Goal: Task Accomplishment & Management: Manage account settings

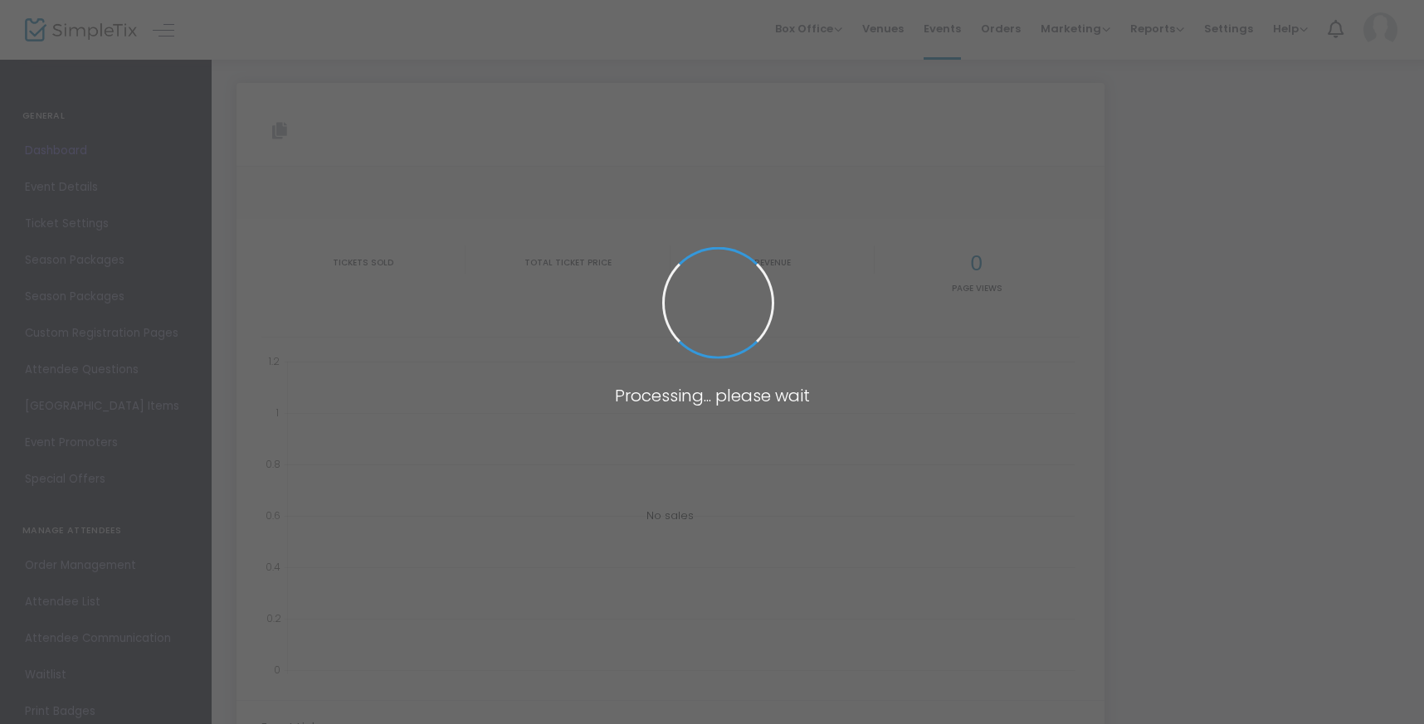
scroll to position [29, 0]
type input "[URL][DOMAIN_NAME]"
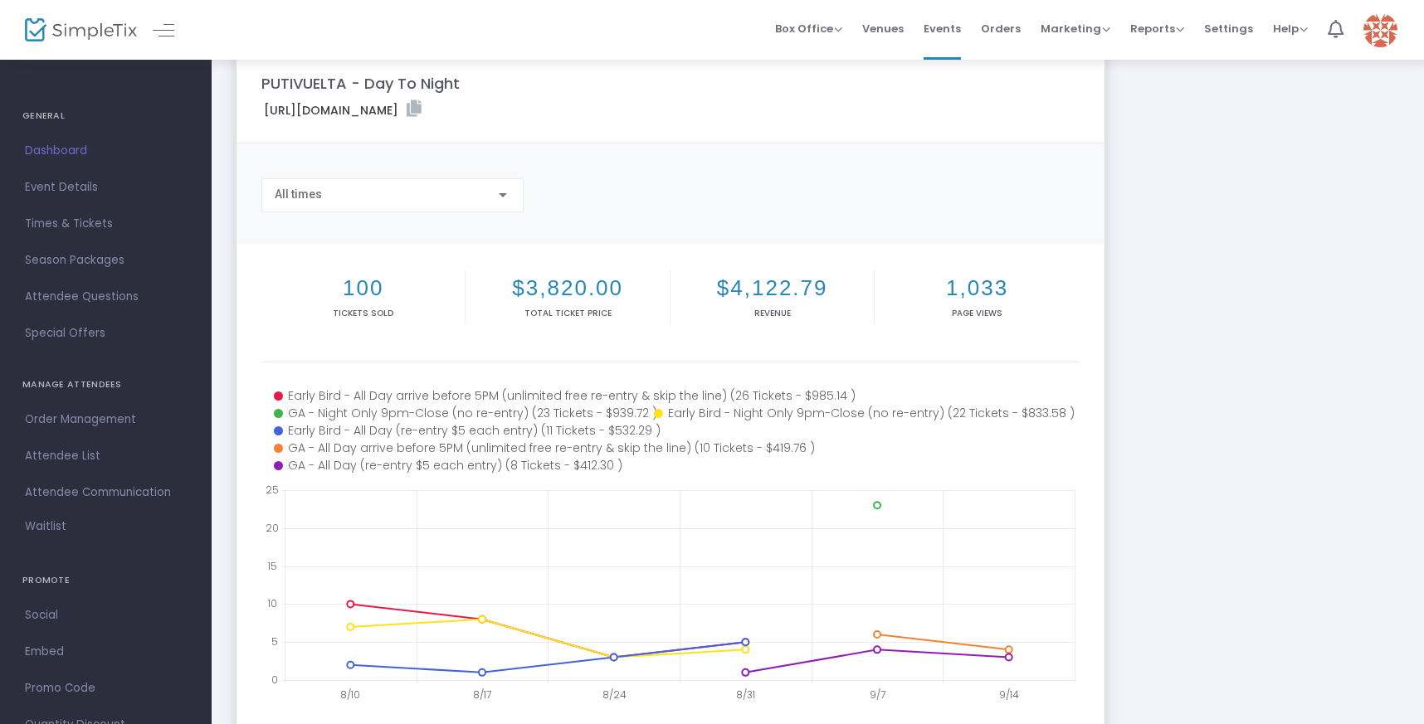
click at [575, 282] on h2 "$3,820.00" at bounding box center [567, 289] width 197 height 26
click at [758, 285] on h2 "$4,122.79" at bounding box center [772, 289] width 197 height 26
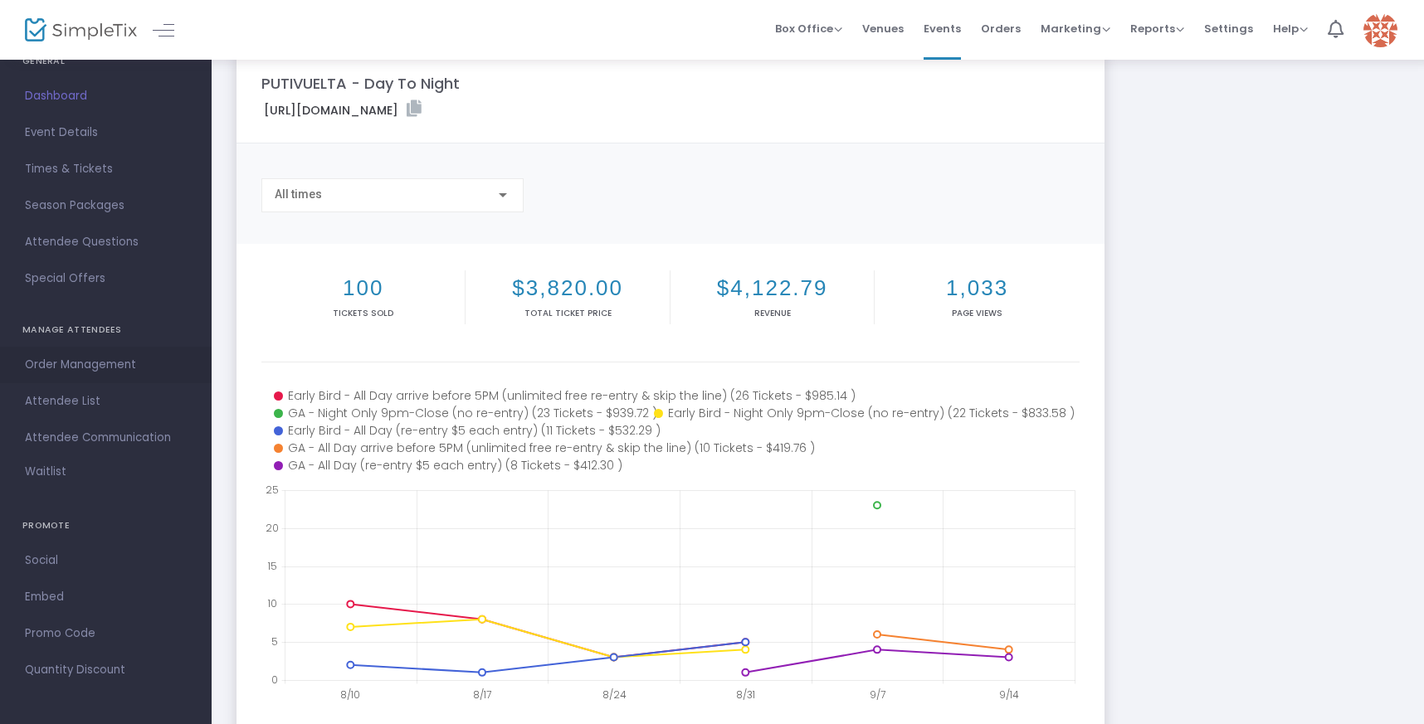
click at [97, 369] on span "Order Management" at bounding box center [106, 365] width 162 height 22
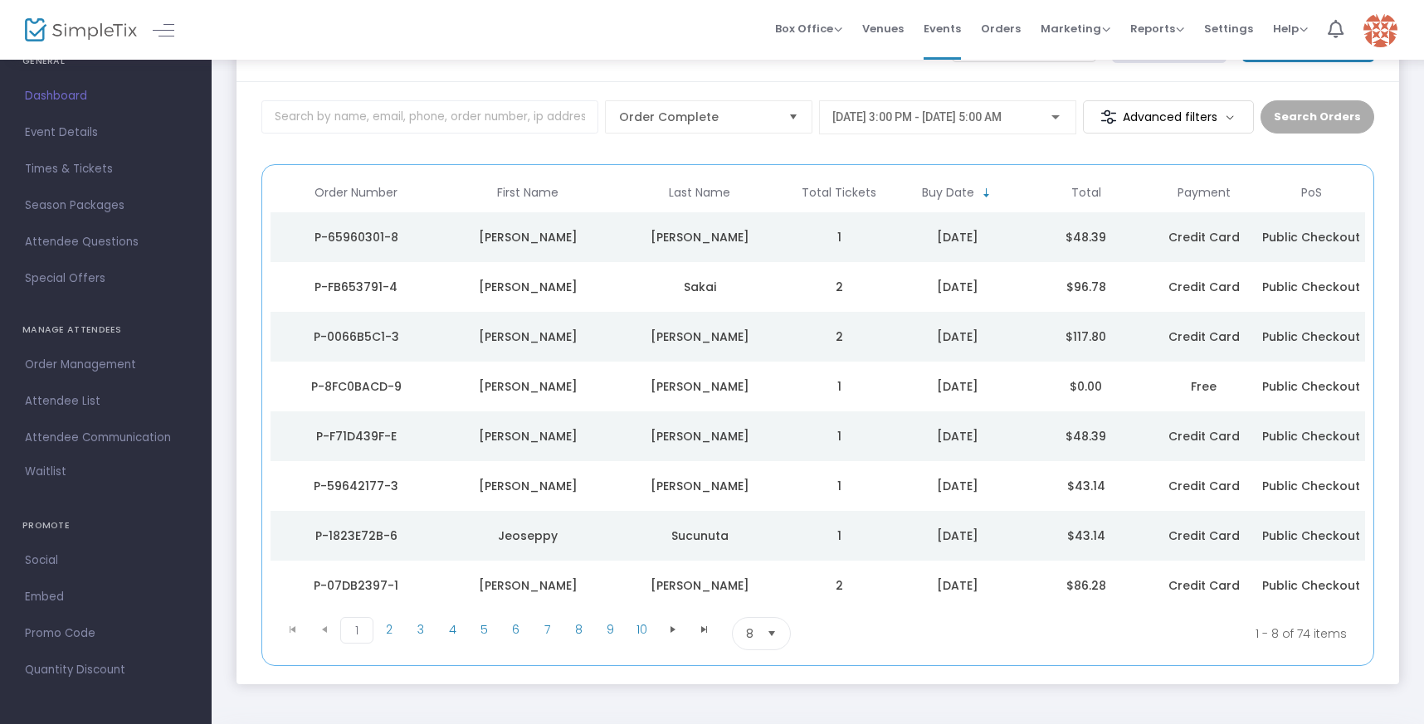
scroll to position [139, 0]
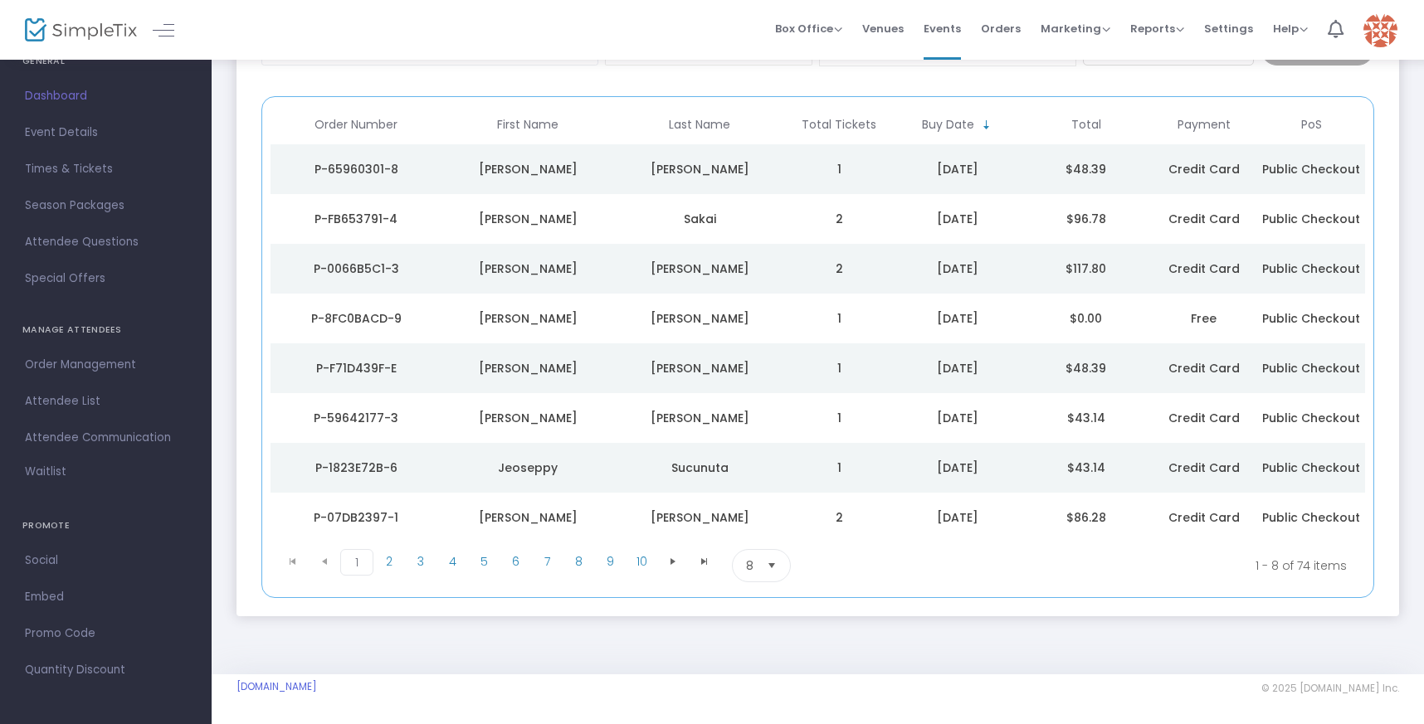
click at [758, 559] on span "8" at bounding box center [749, 566] width 21 height 32
click at [752, 694] on span "100" at bounding box center [755, 700] width 18 height 17
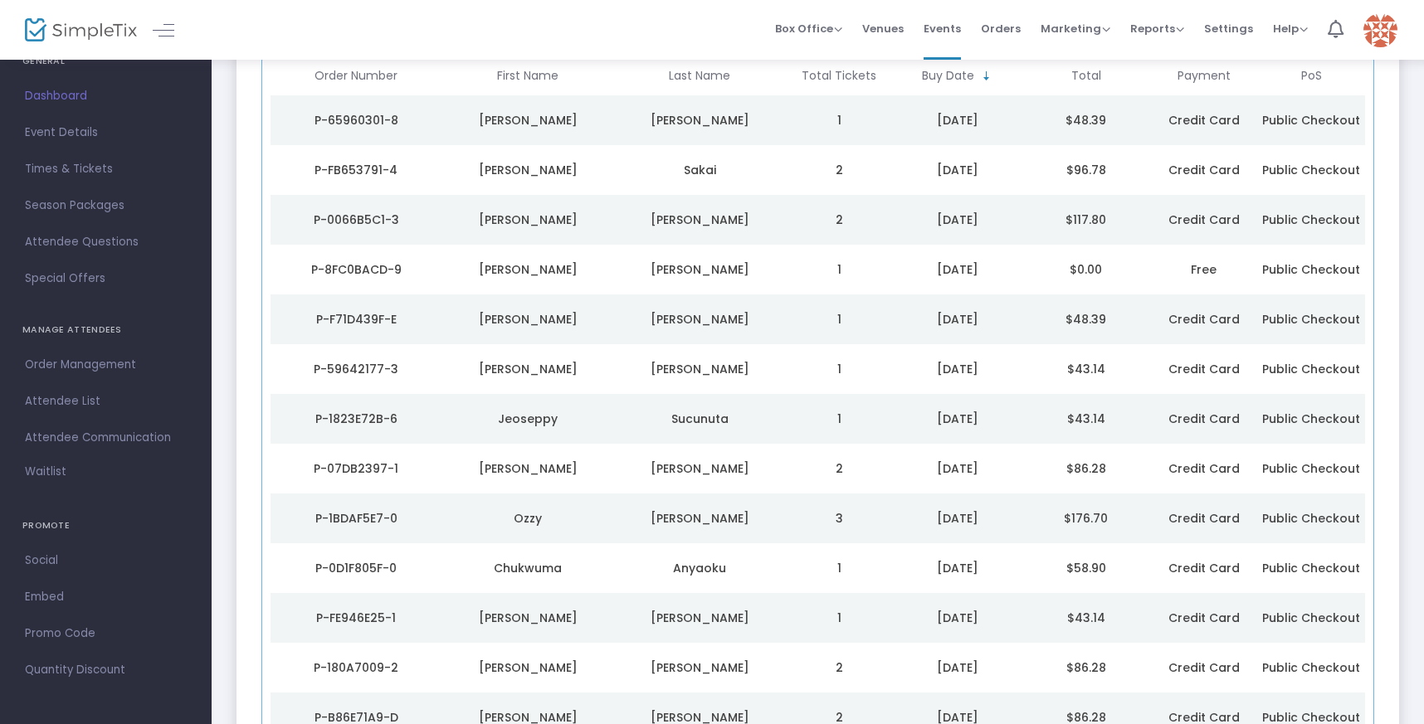
scroll to position [0, 0]
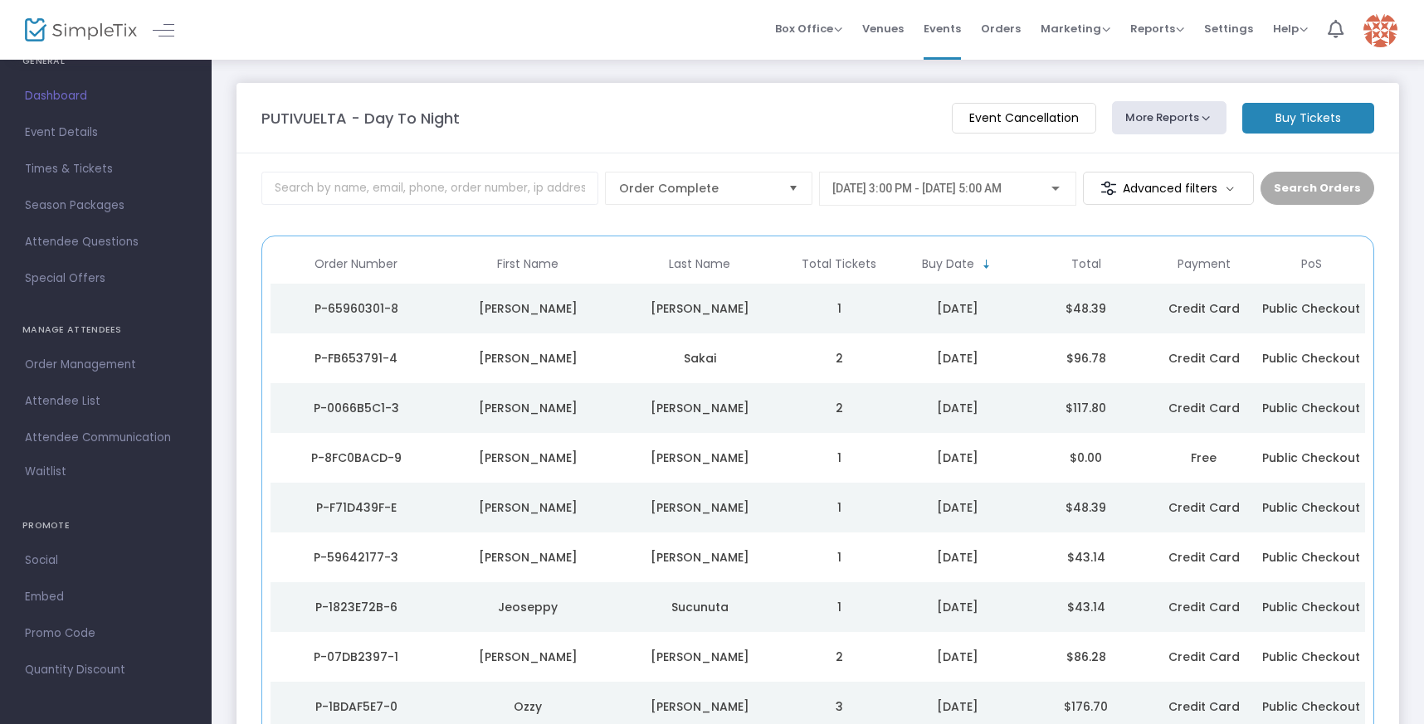
click at [1088, 260] on span "Total" at bounding box center [1086, 264] width 30 height 14
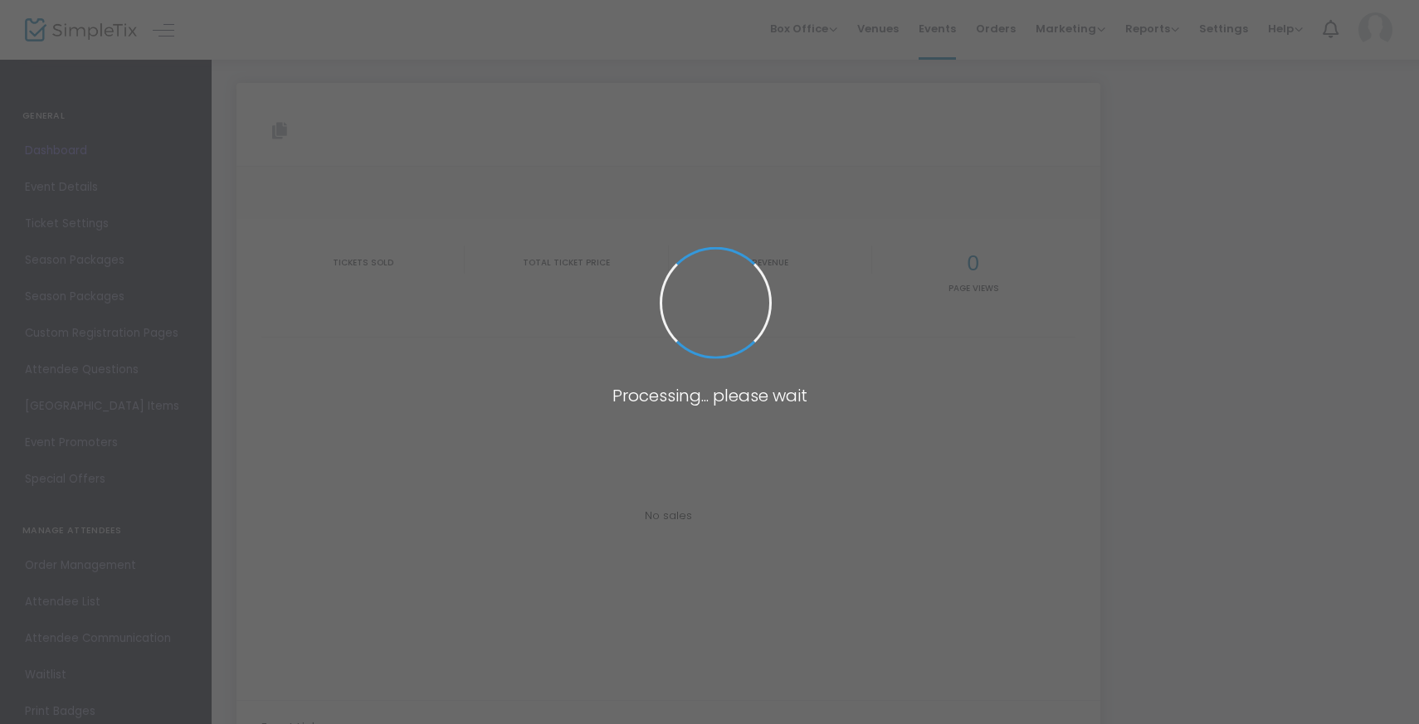
type input "[URL][DOMAIN_NAME]"
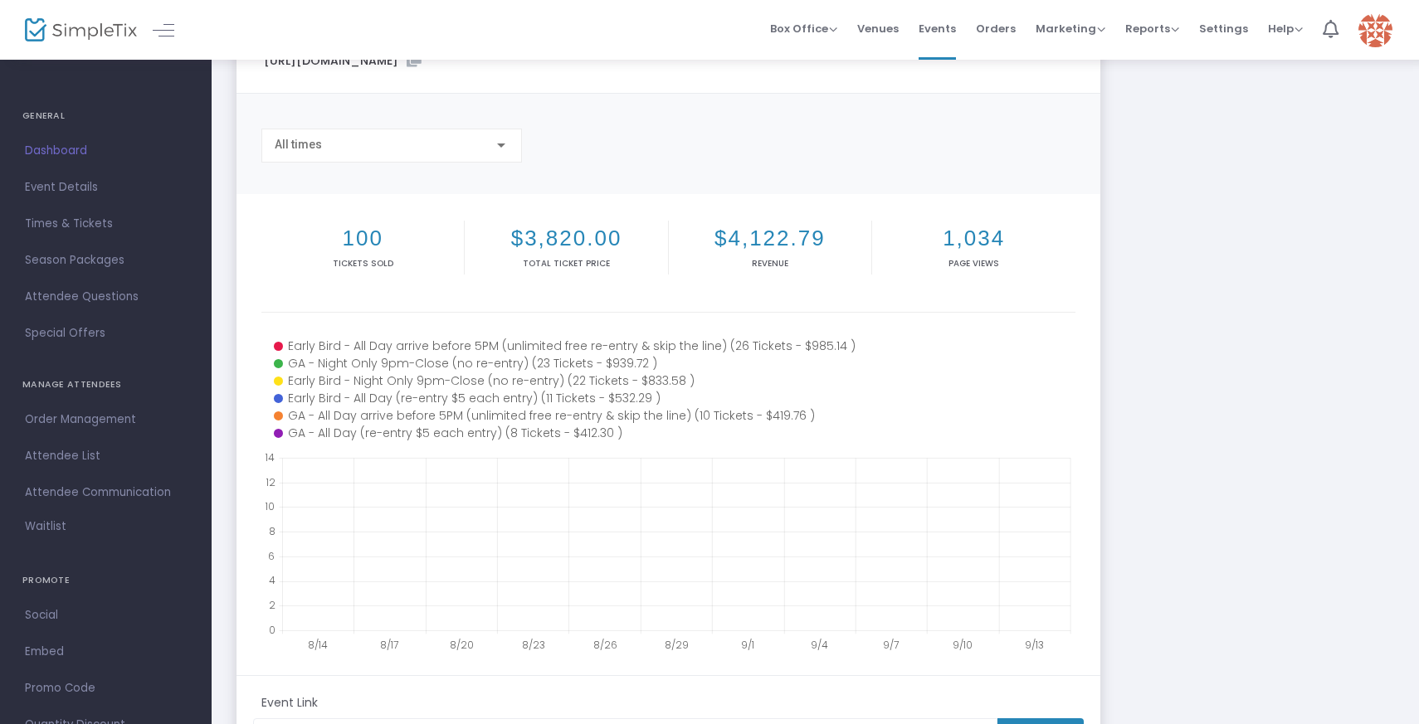
scroll to position [133, 0]
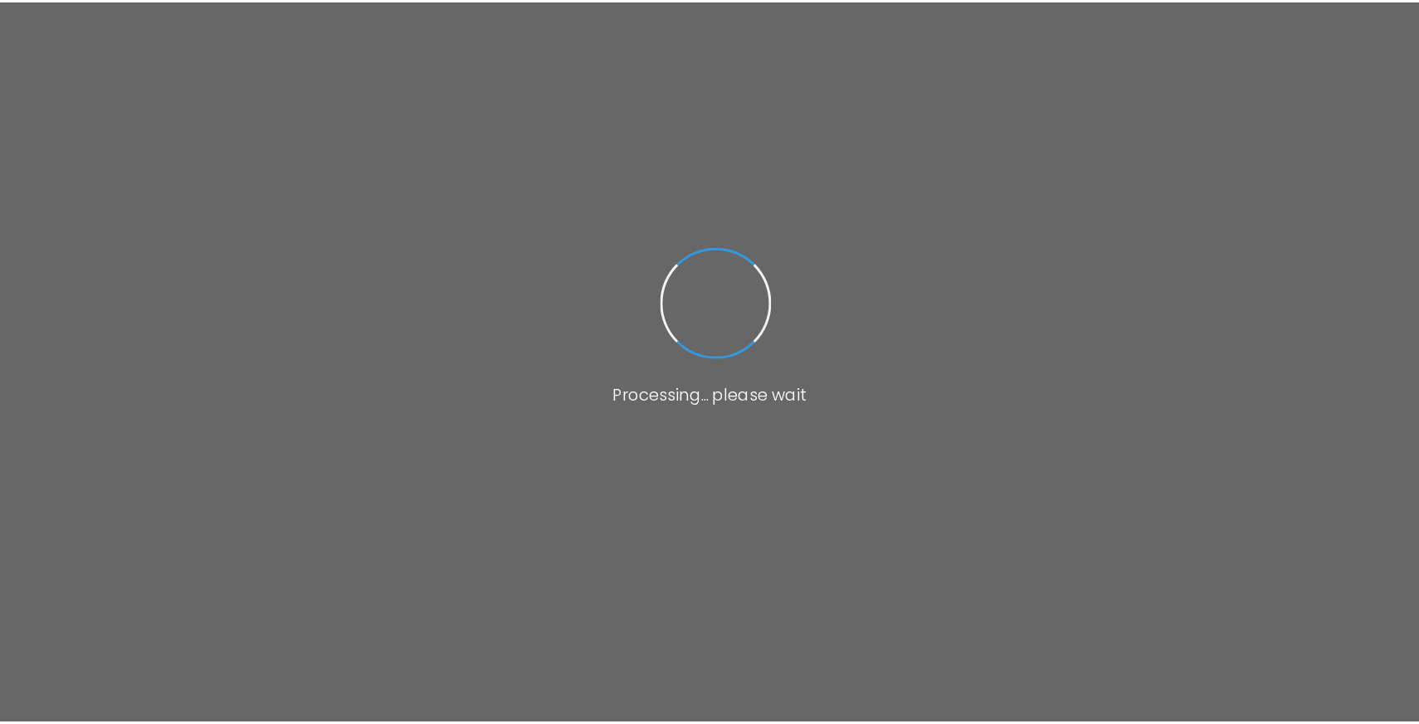
scroll to position [124, 0]
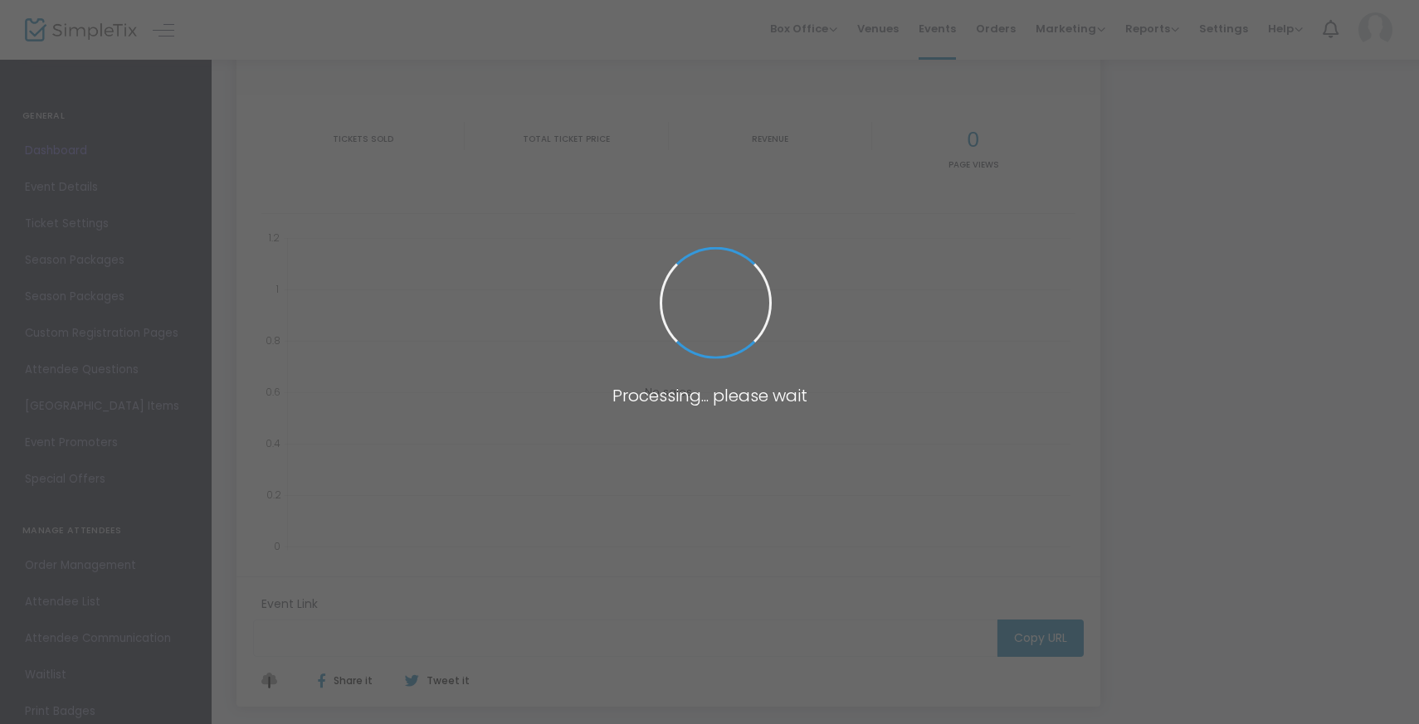
type input "[URL][DOMAIN_NAME]"
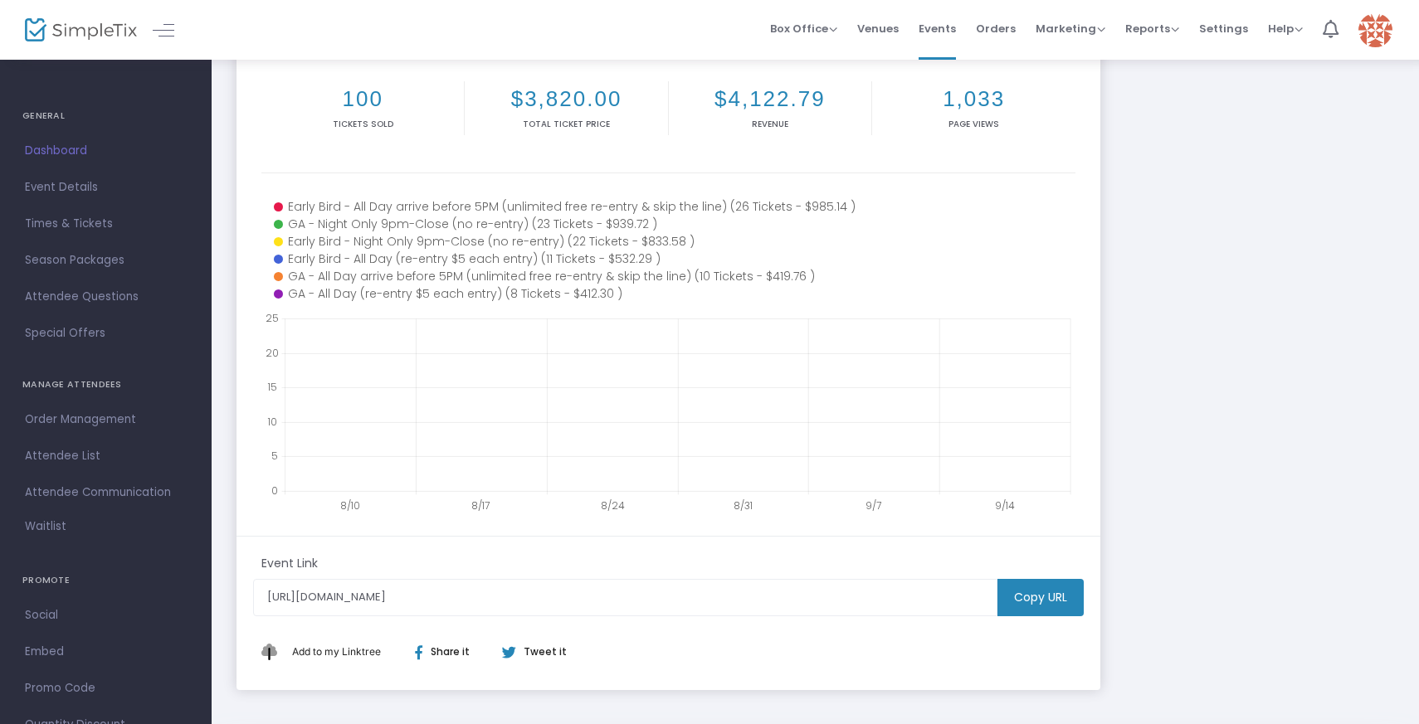
scroll to position [219, 0]
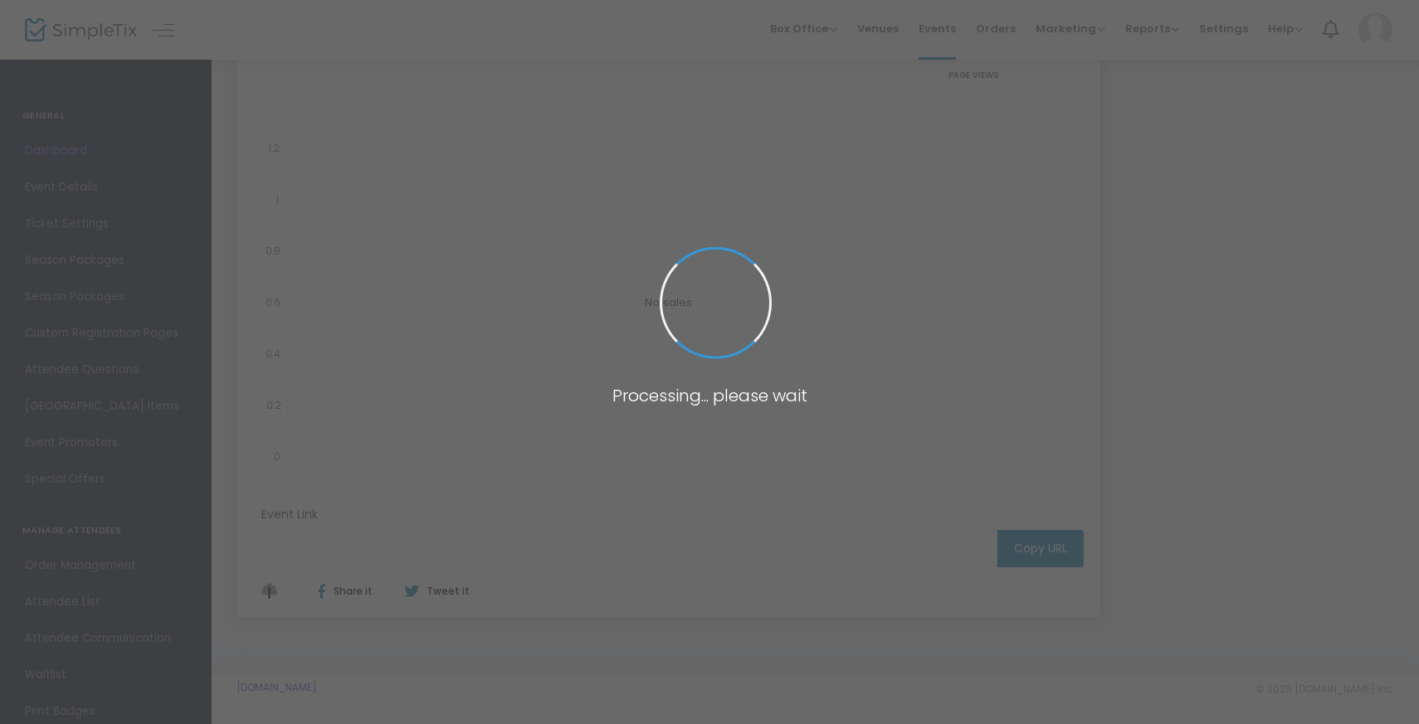
scroll to position [215, 0]
type input "[URL][DOMAIN_NAME]"
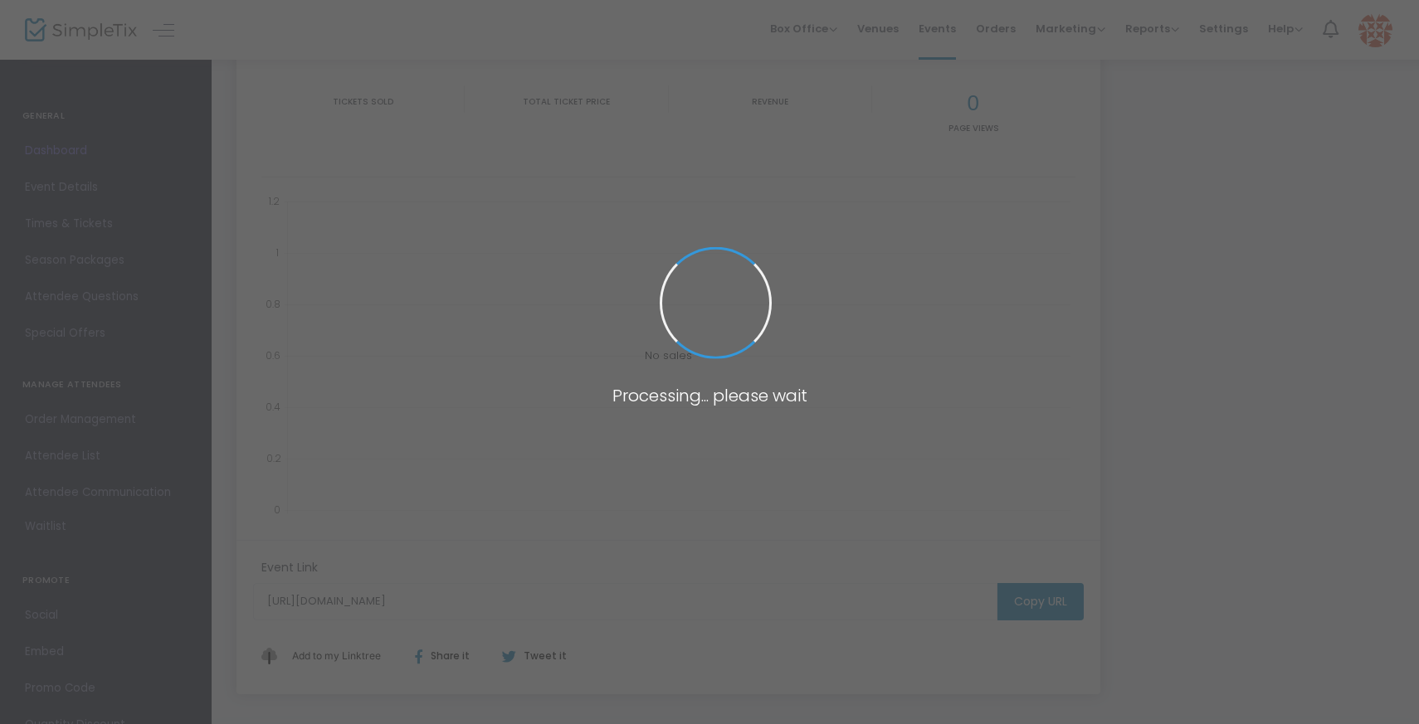
scroll to position [215, 0]
type input "[URL][DOMAIN_NAME]"
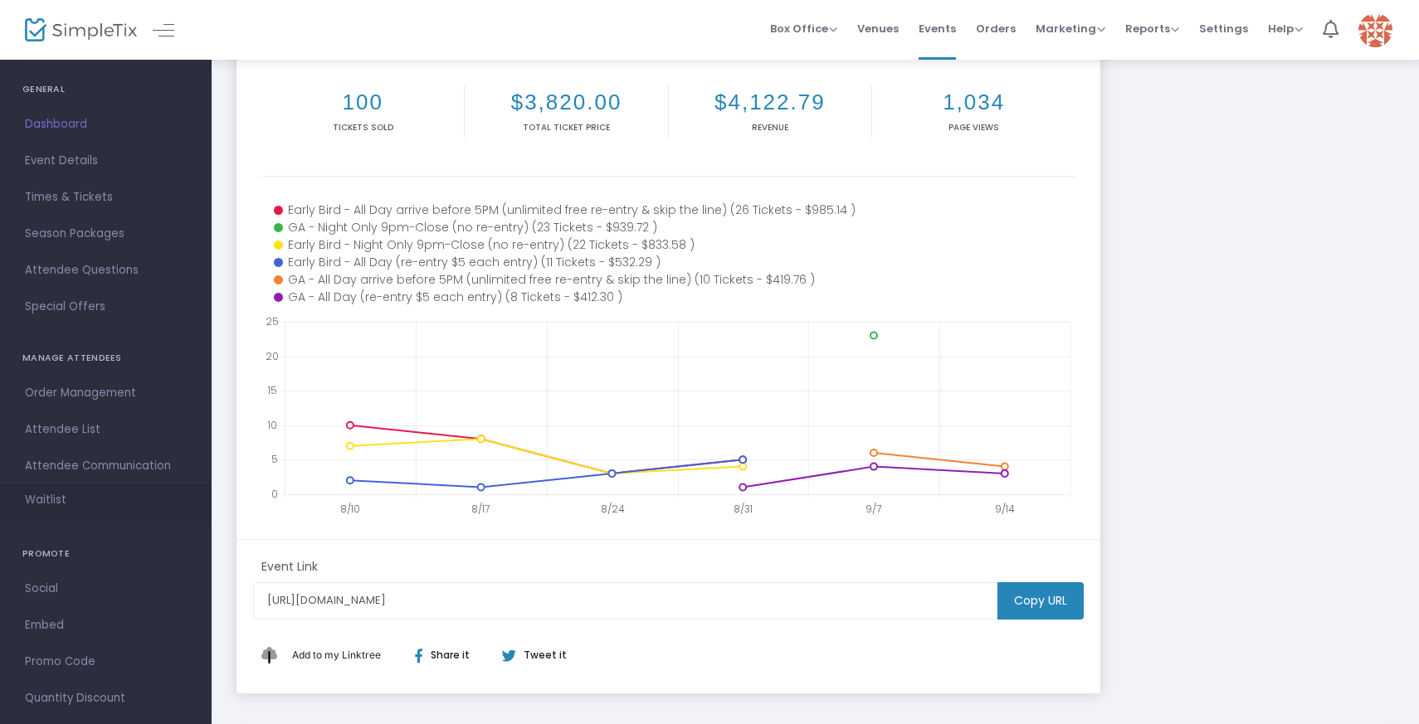
scroll to position [55, 0]
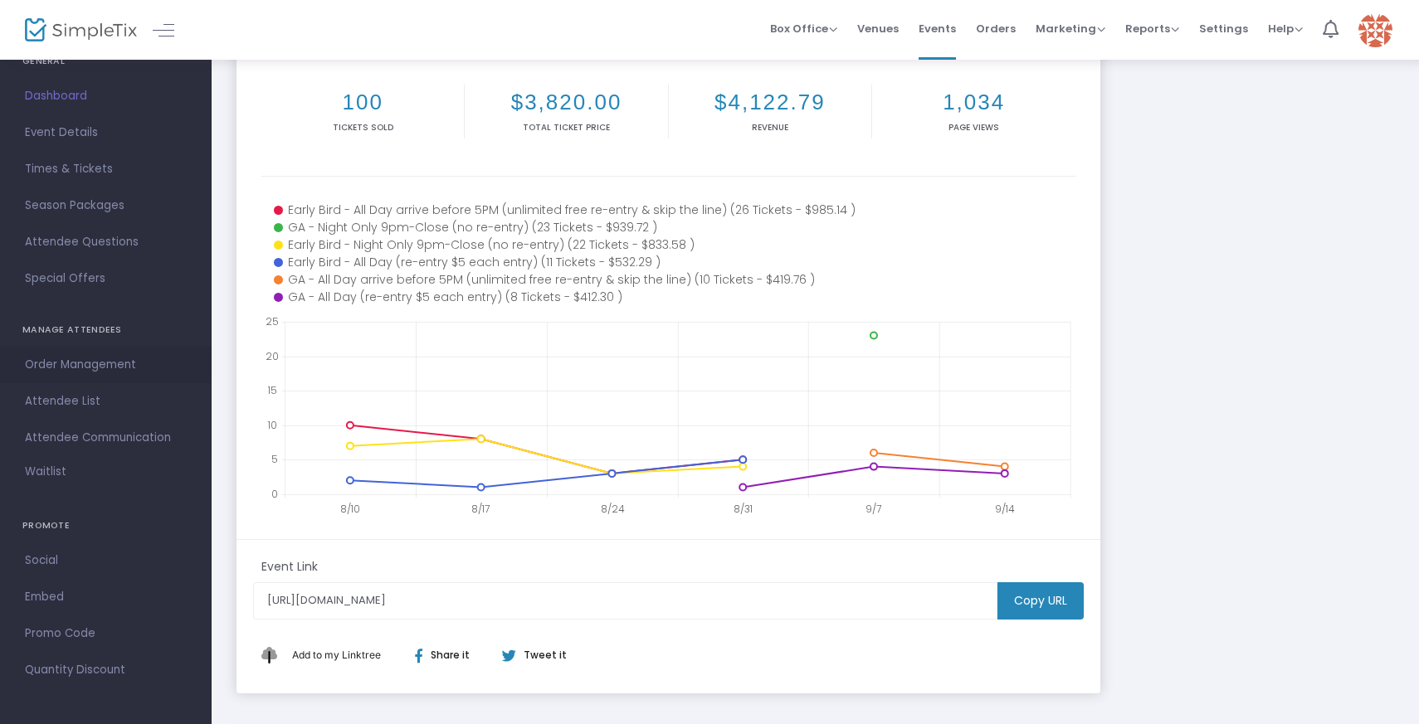
click at [66, 363] on span "Order Management" at bounding box center [106, 365] width 162 height 22
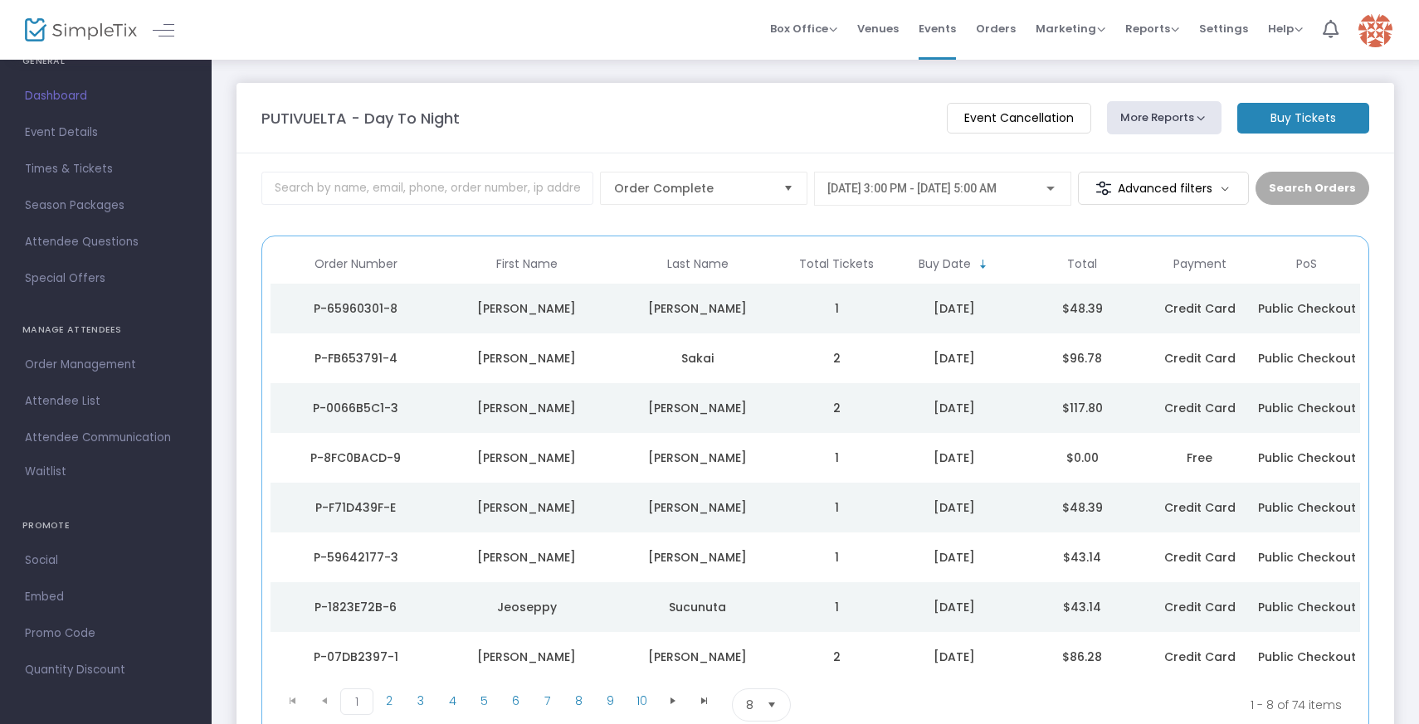
click at [844, 262] on th "Total Tickets" at bounding box center [836, 264] width 107 height 39
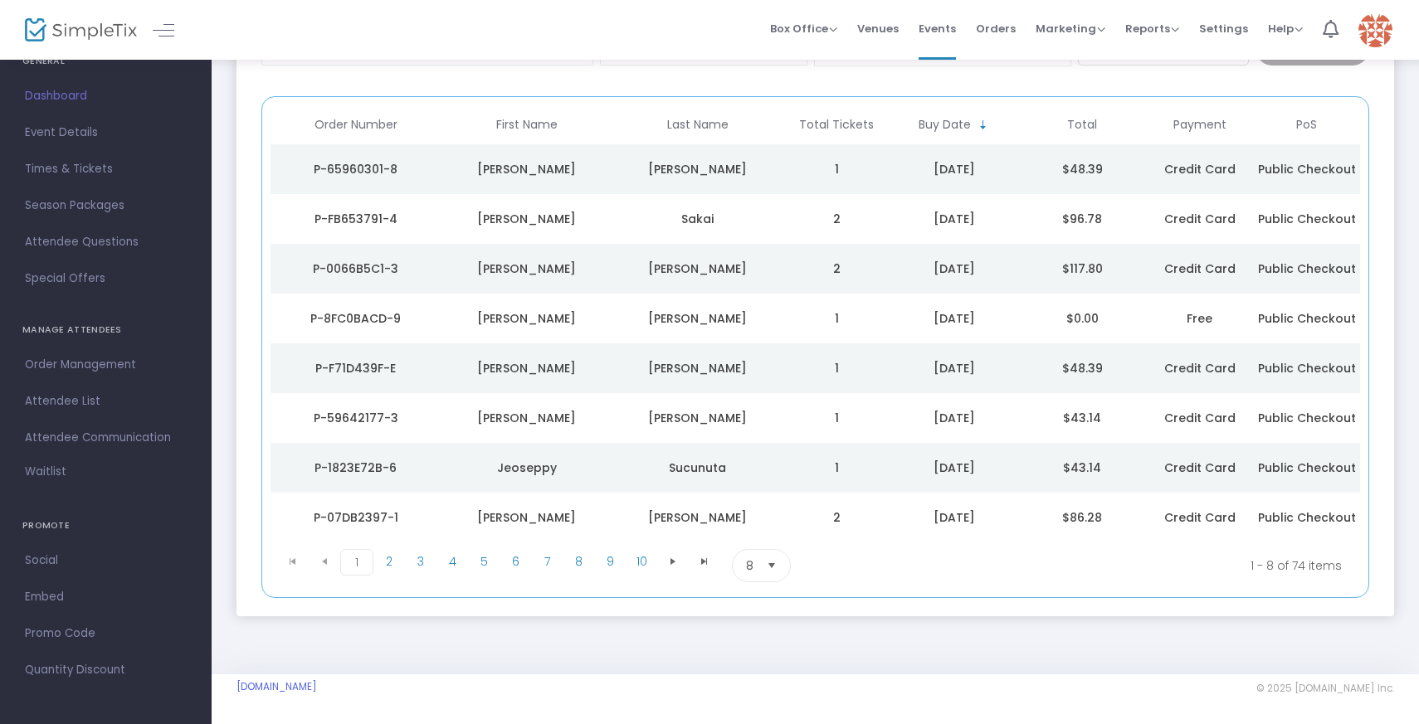
click at [769, 560] on span "Select" at bounding box center [771, 566] width 27 height 27
click at [763, 697] on span "100" at bounding box center [755, 700] width 18 height 17
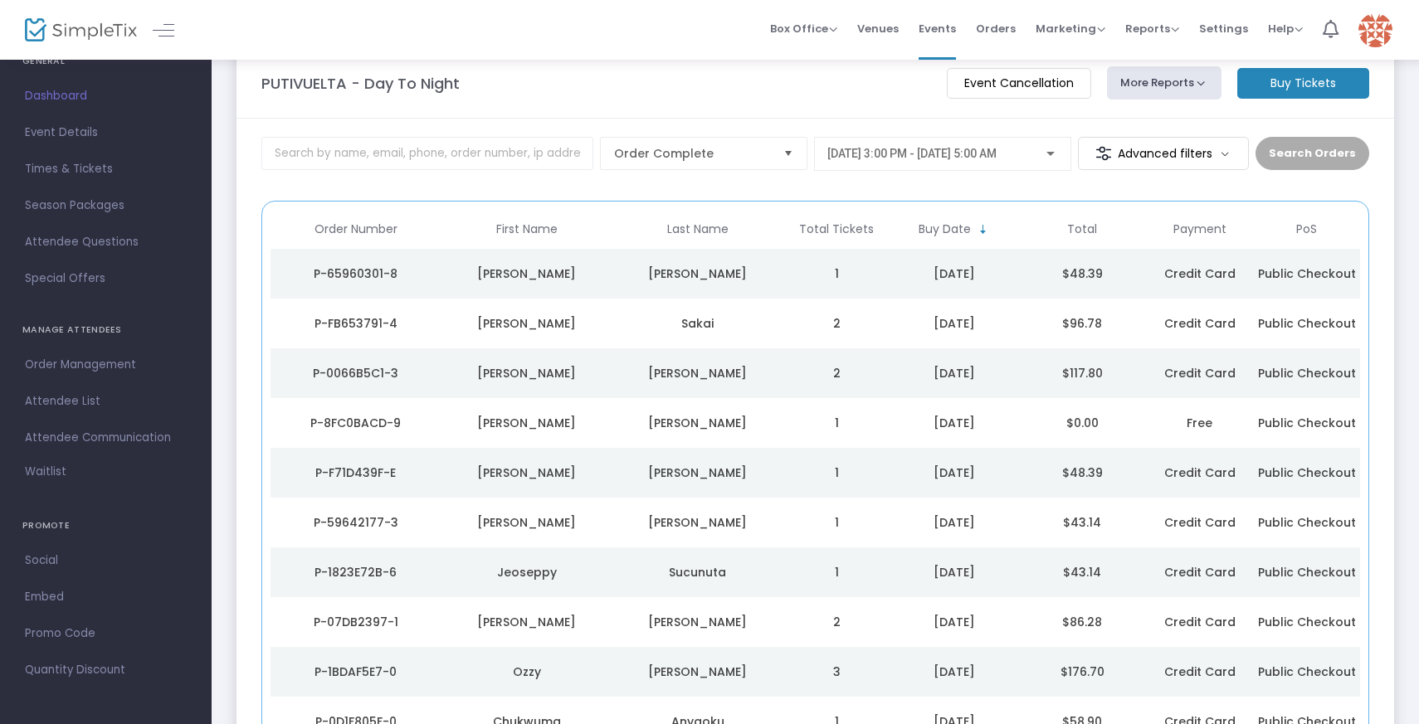
scroll to position [0, 0]
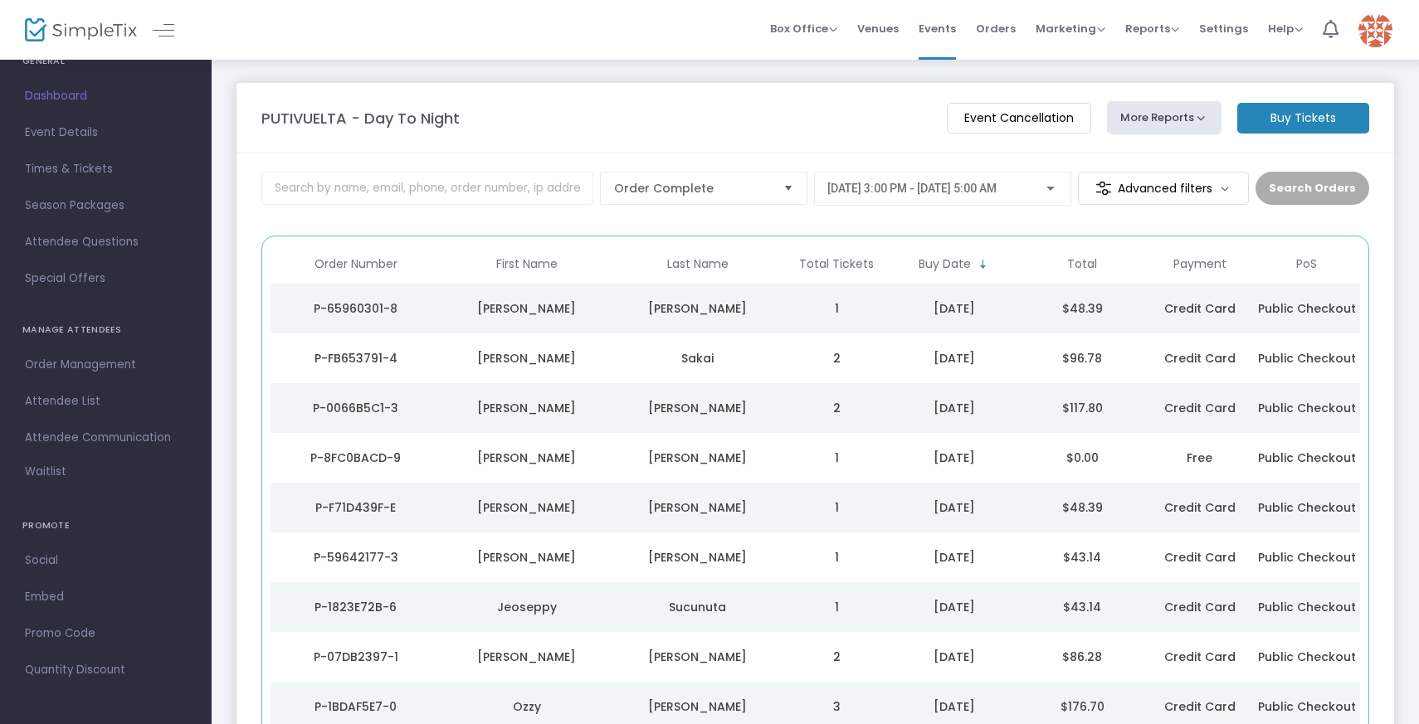
click at [1218, 183] on m-button "Advanced filters" at bounding box center [1164, 188] width 172 height 33
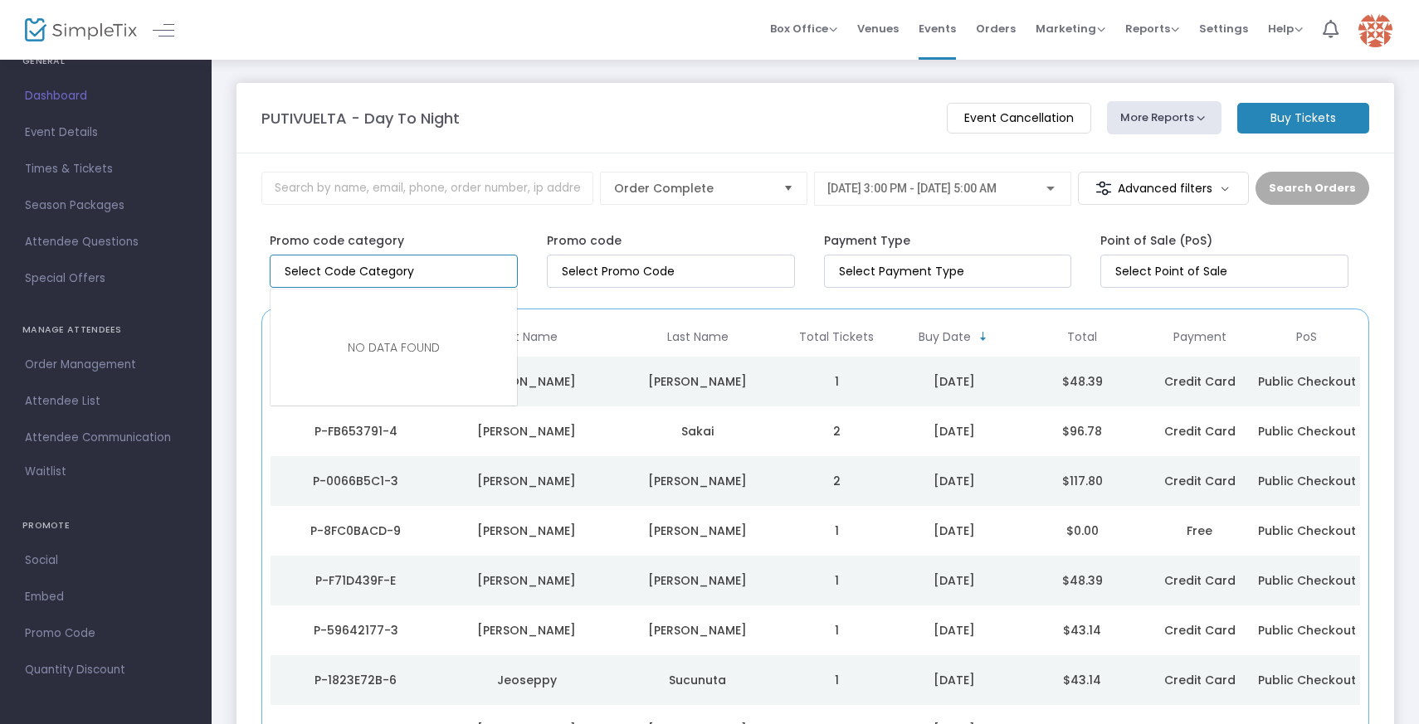
click at [427, 263] on input "NO DATA FOUND" at bounding box center [397, 271] width 225 height 17
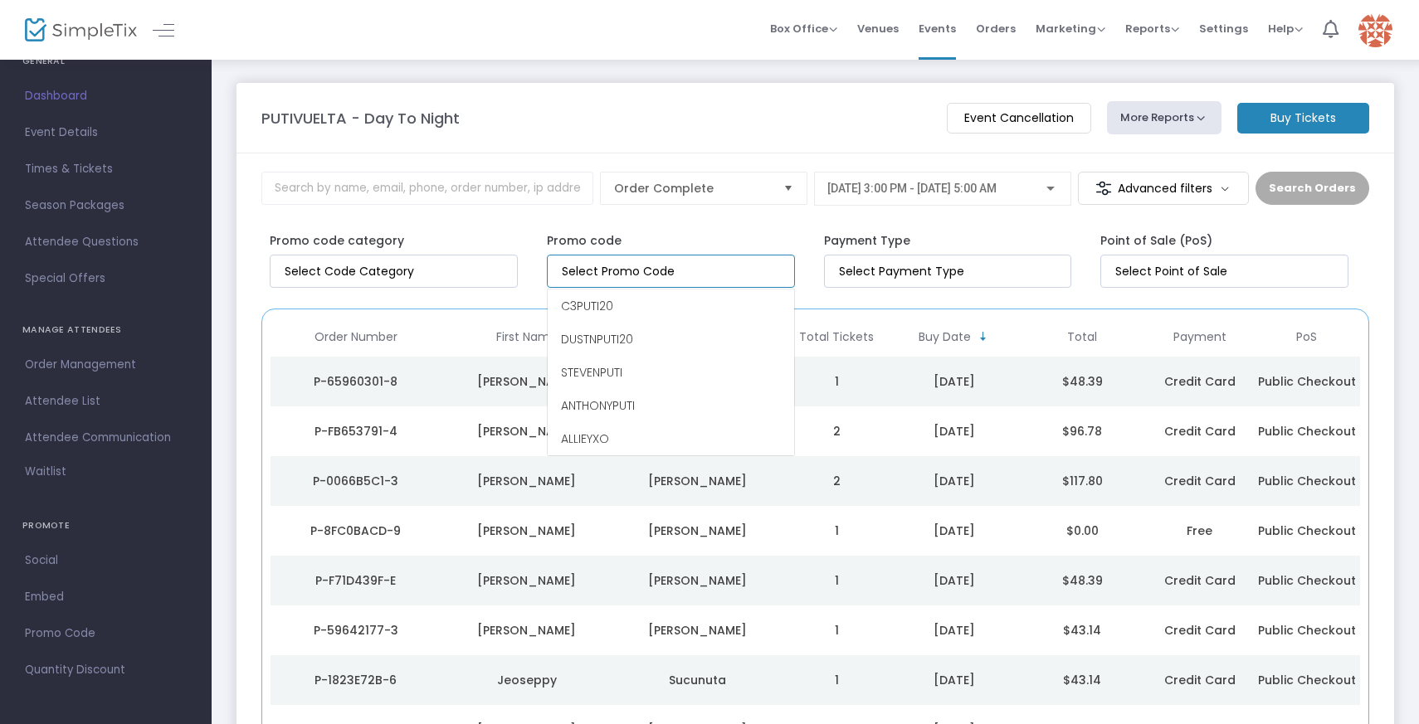
click at [622, 270] on input at bounding box center [674, 271] width 225 height 17
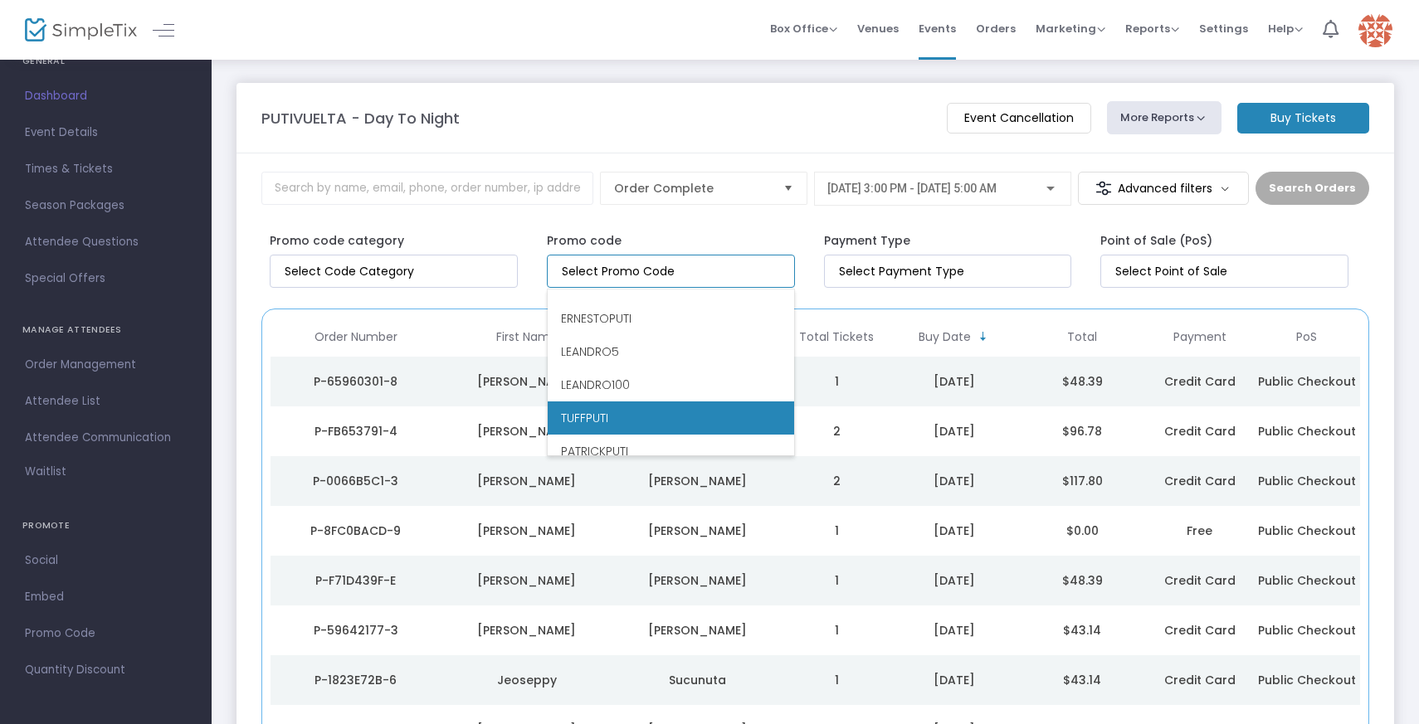
scroll to position [398, 0]
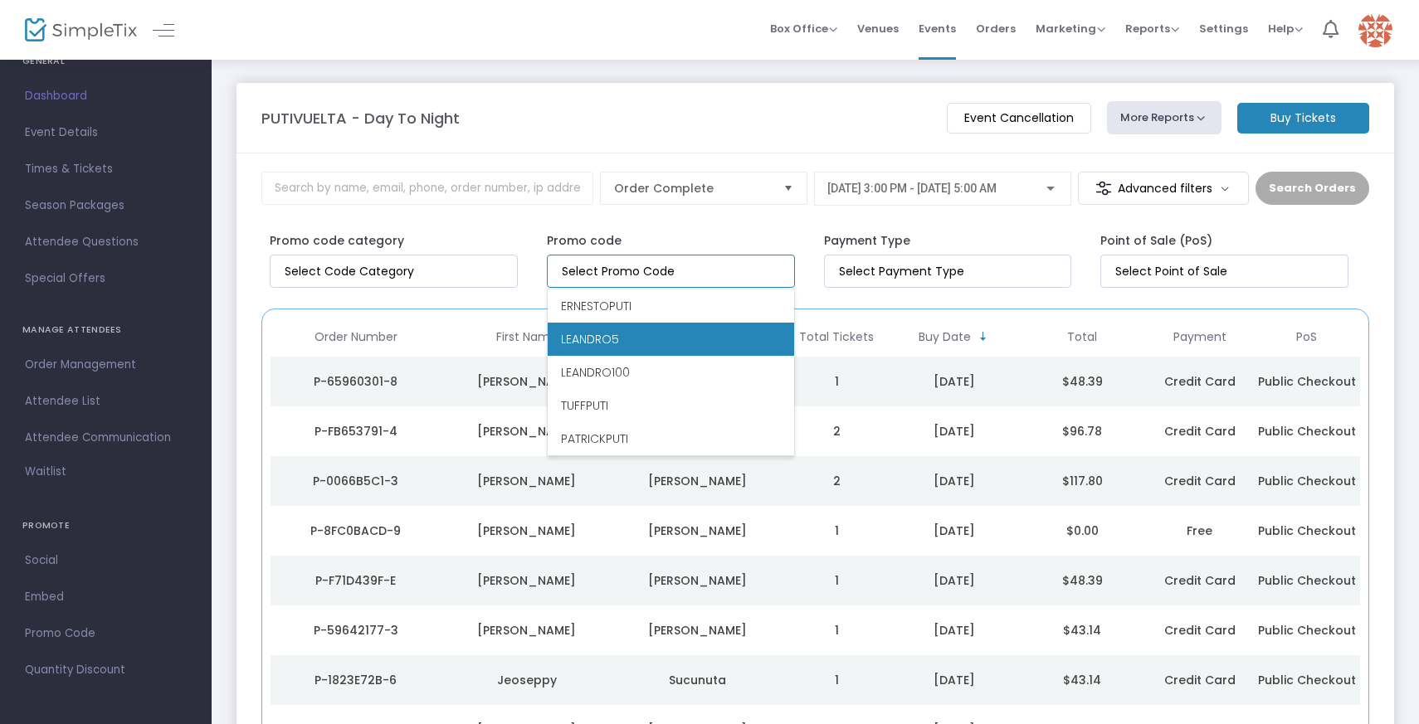
click at [633, 339] on li "LEANDRO5" at bounding box center [671, 339] width 246 height 33
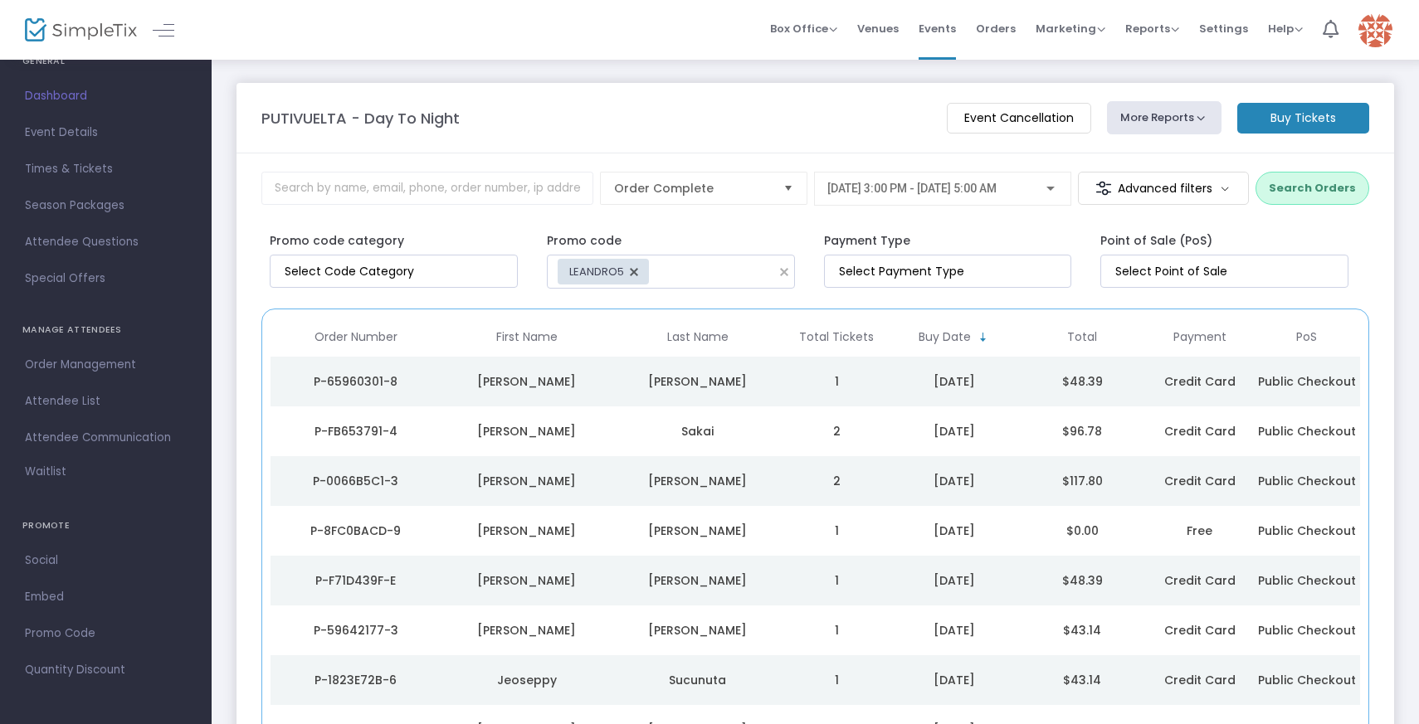
click at [1303, 194] on button "Search Orders" at bounding box center [1313, 188] width 114 height 33
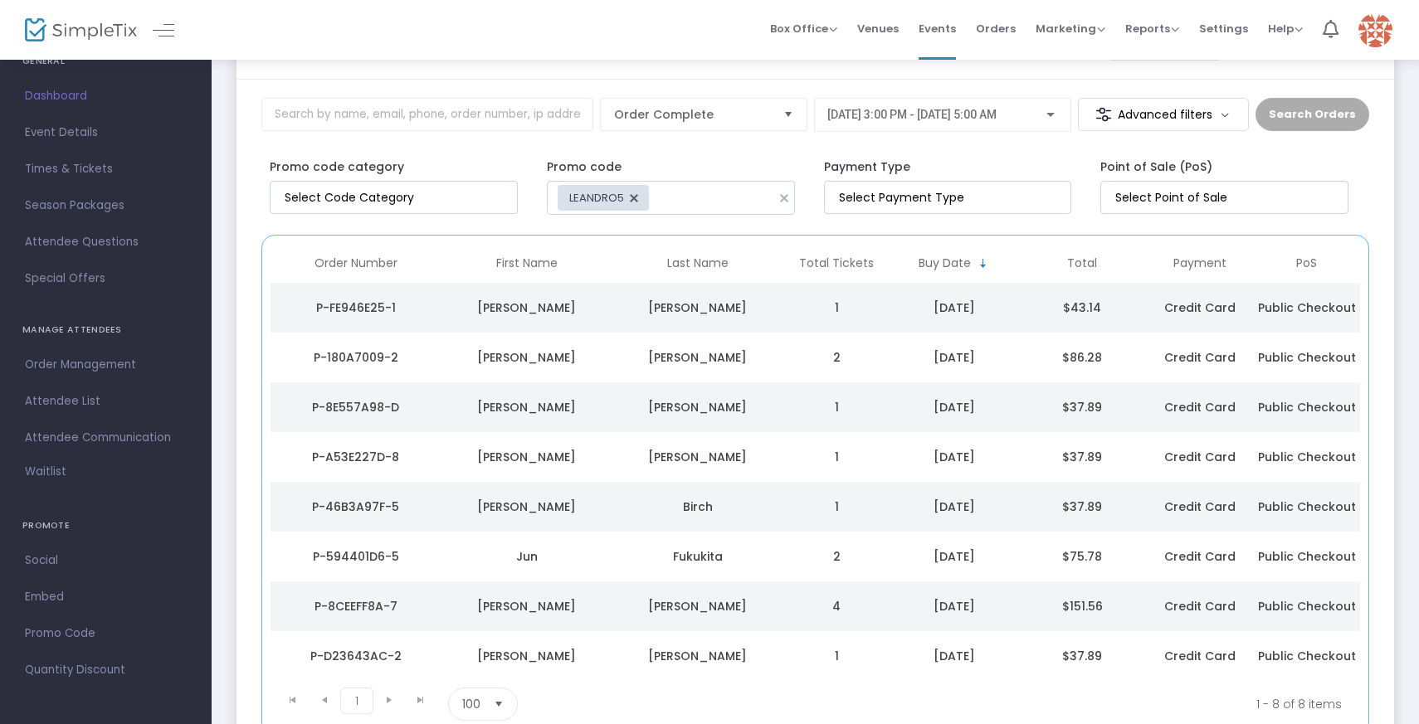
scroll to position [213, 0]
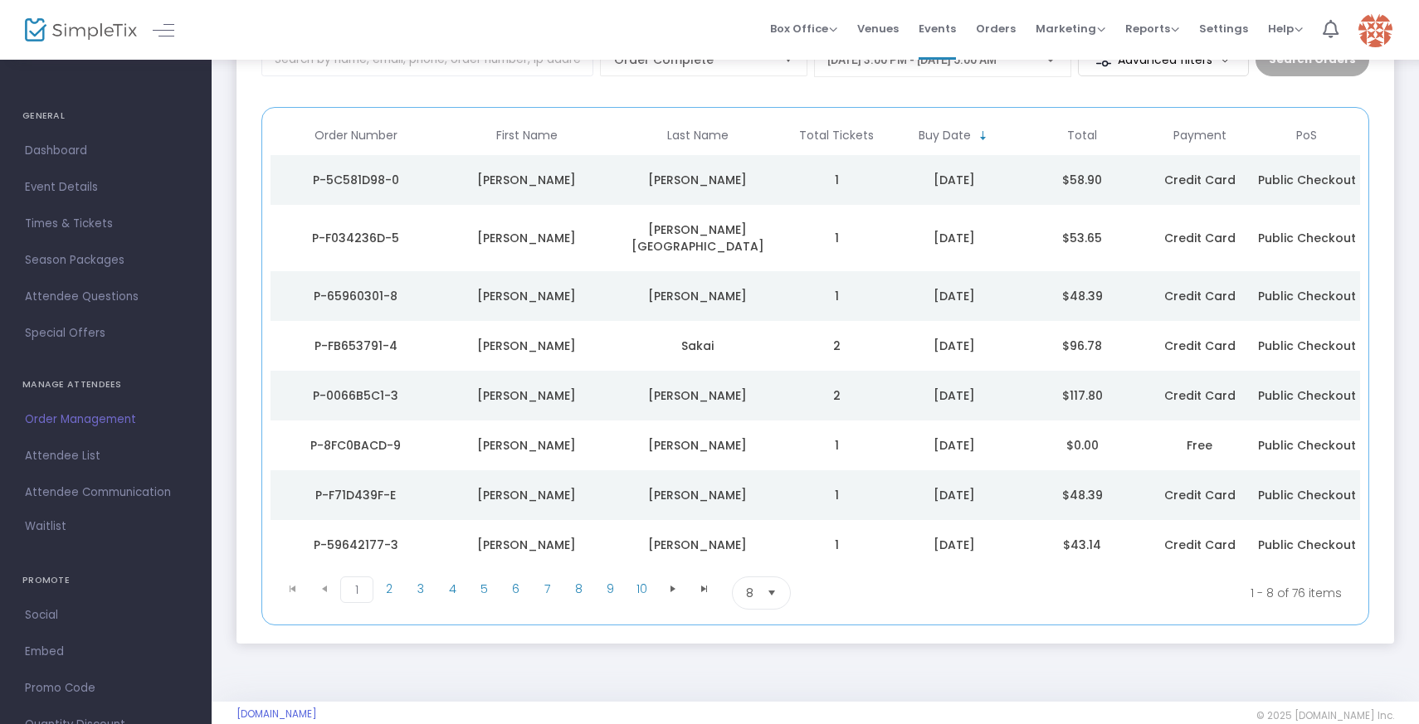
scroll to position [129, 0]
click at [772, 579] on span "Select" at bounding box center [771, 592] width 27 height 27
click at [766, 548] on li "100" at bounding box center [761, 542] width 57 height 33
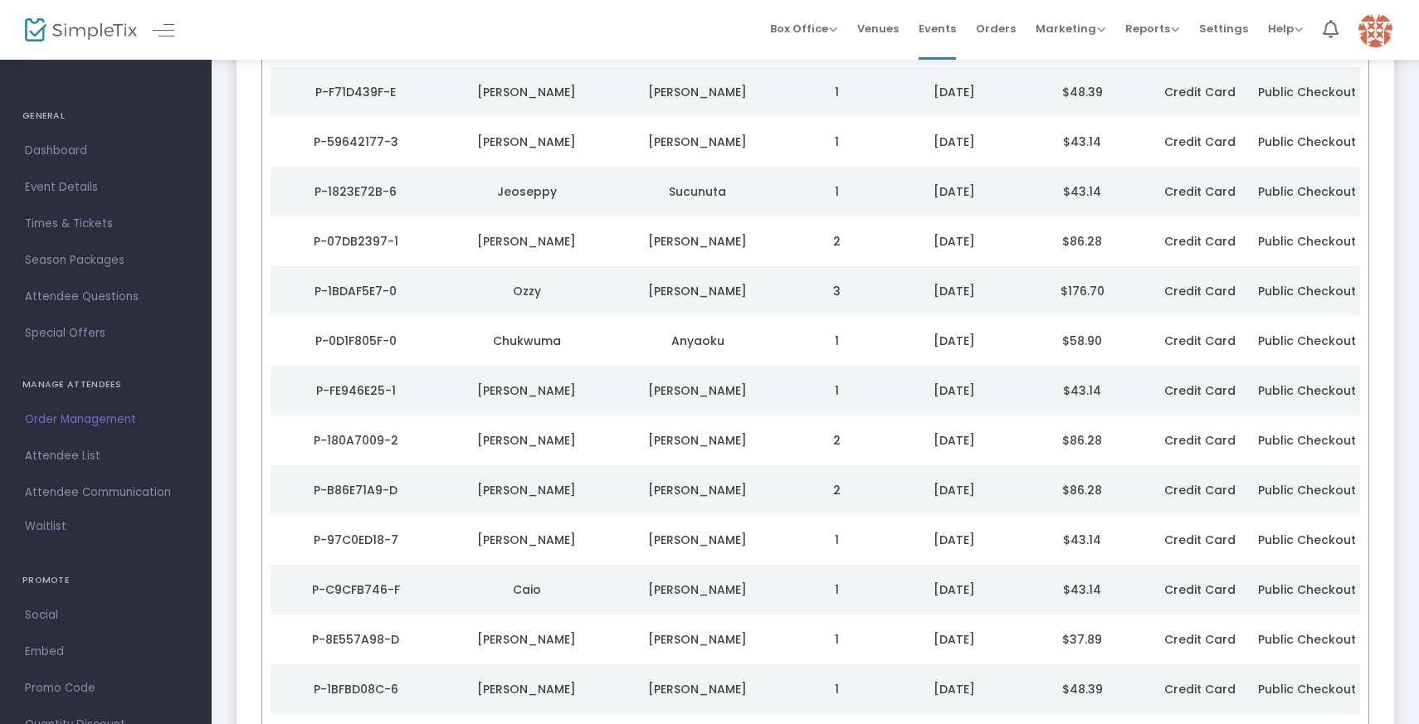
scroll to position [0, 0]
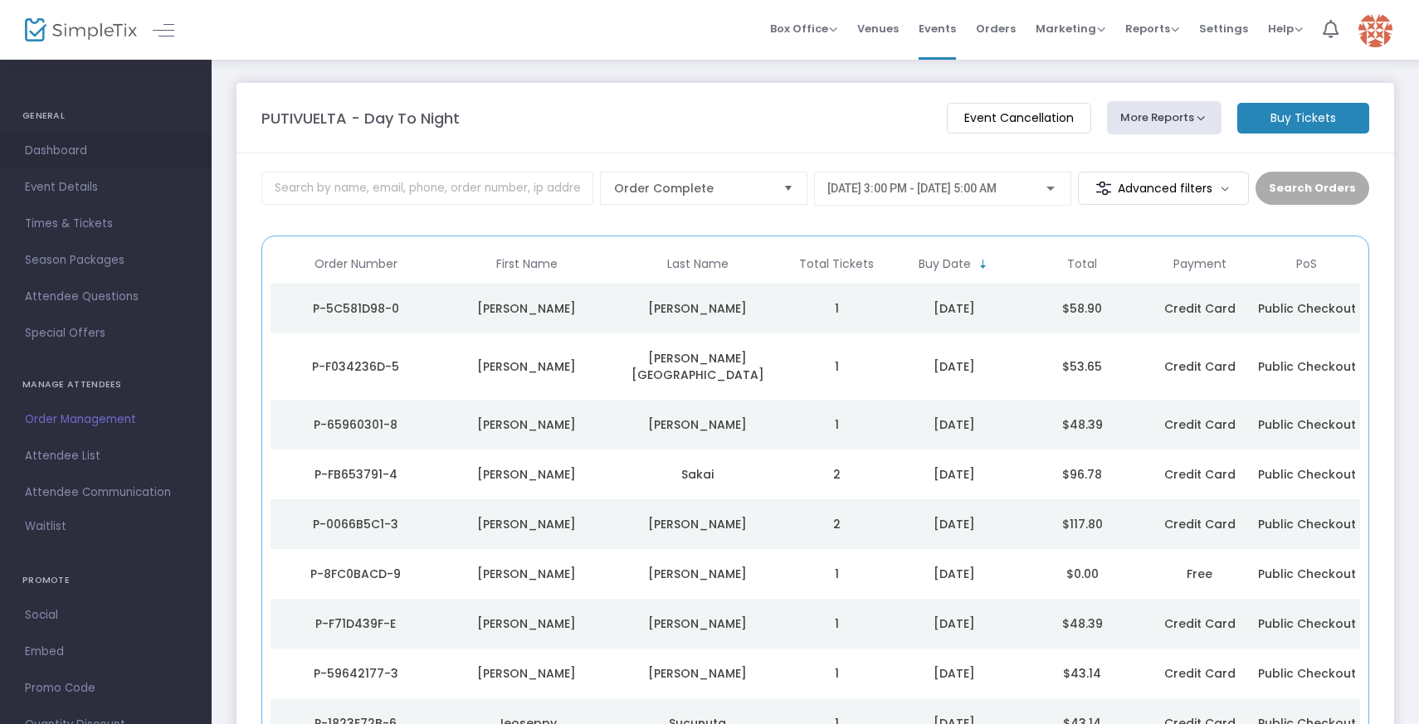
click at [93, 151] on span "Dashboard" at bounding box center [106, 151] width 162 height 22
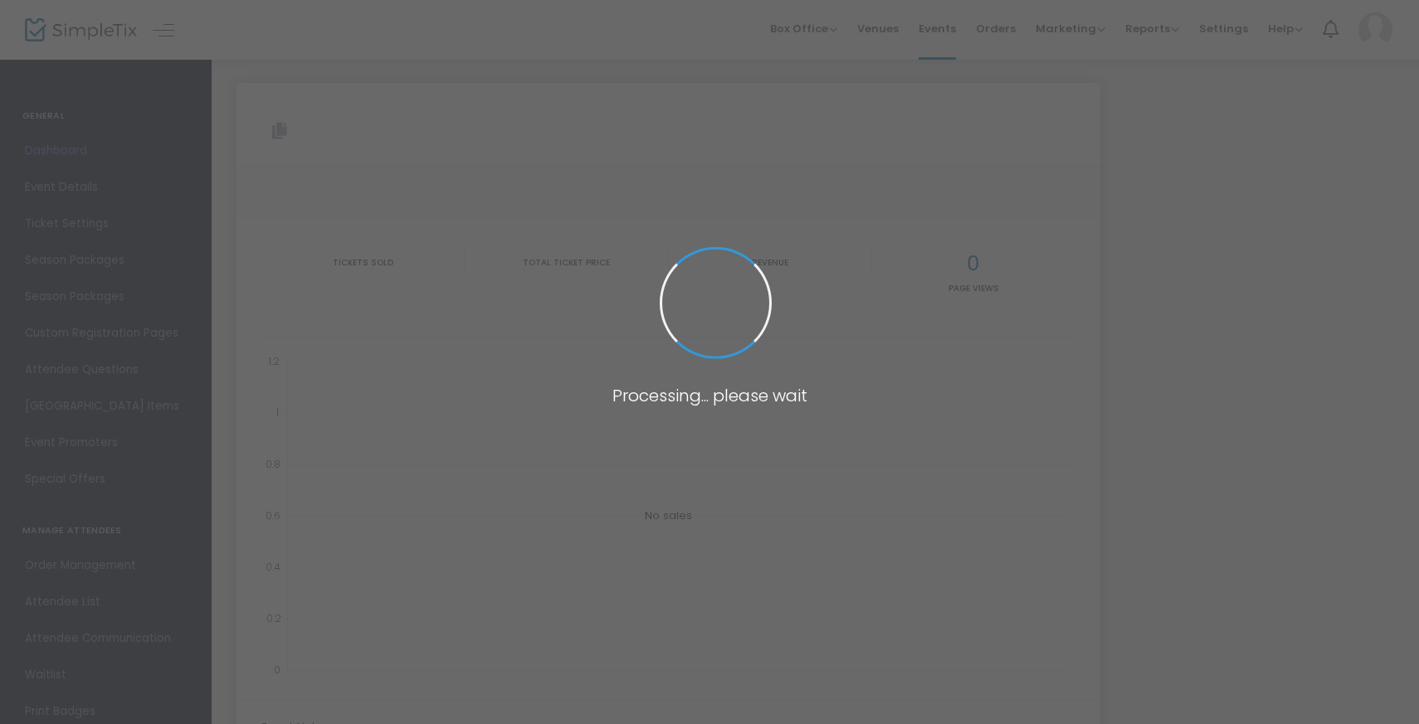
type input "[URL][DOMAIN_NAME]"
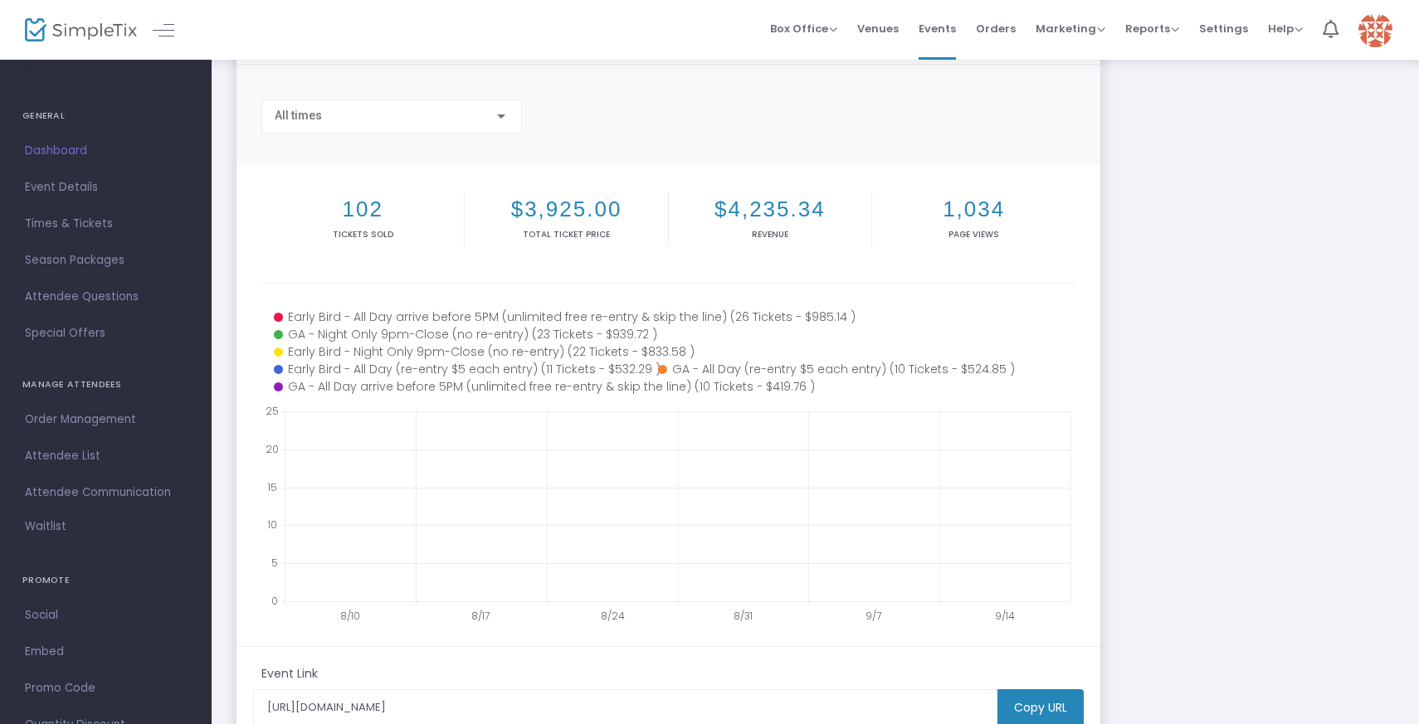
scroll to position [109, 0]
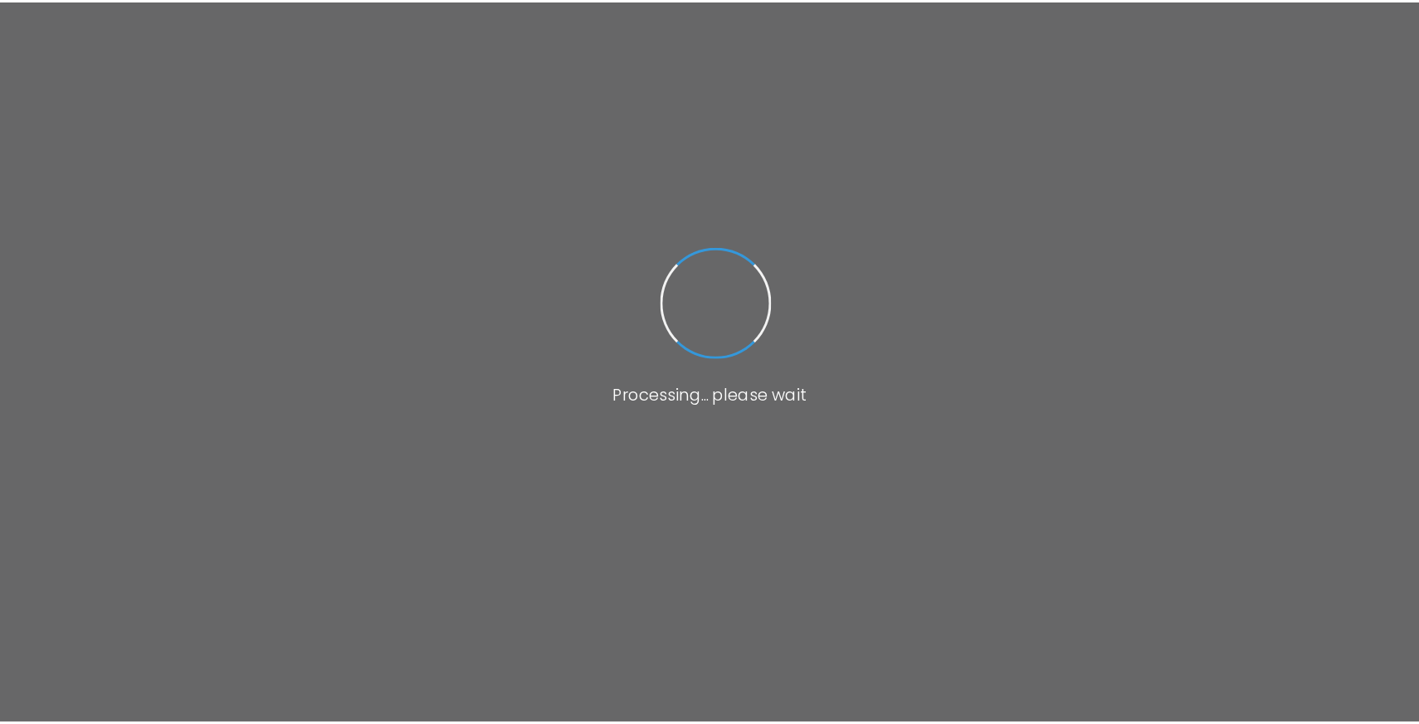
scroll to position [120, 0]
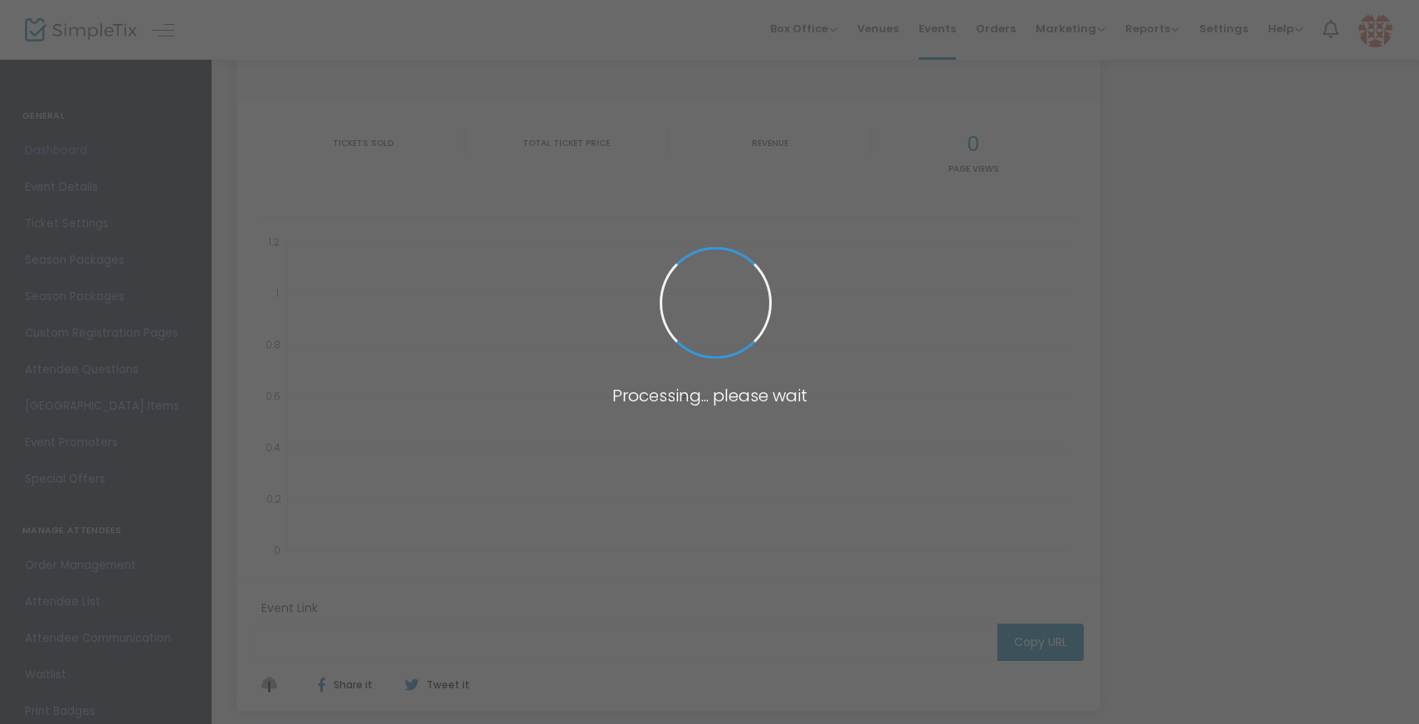
type input "[URL][DOMAIN_NAME]"
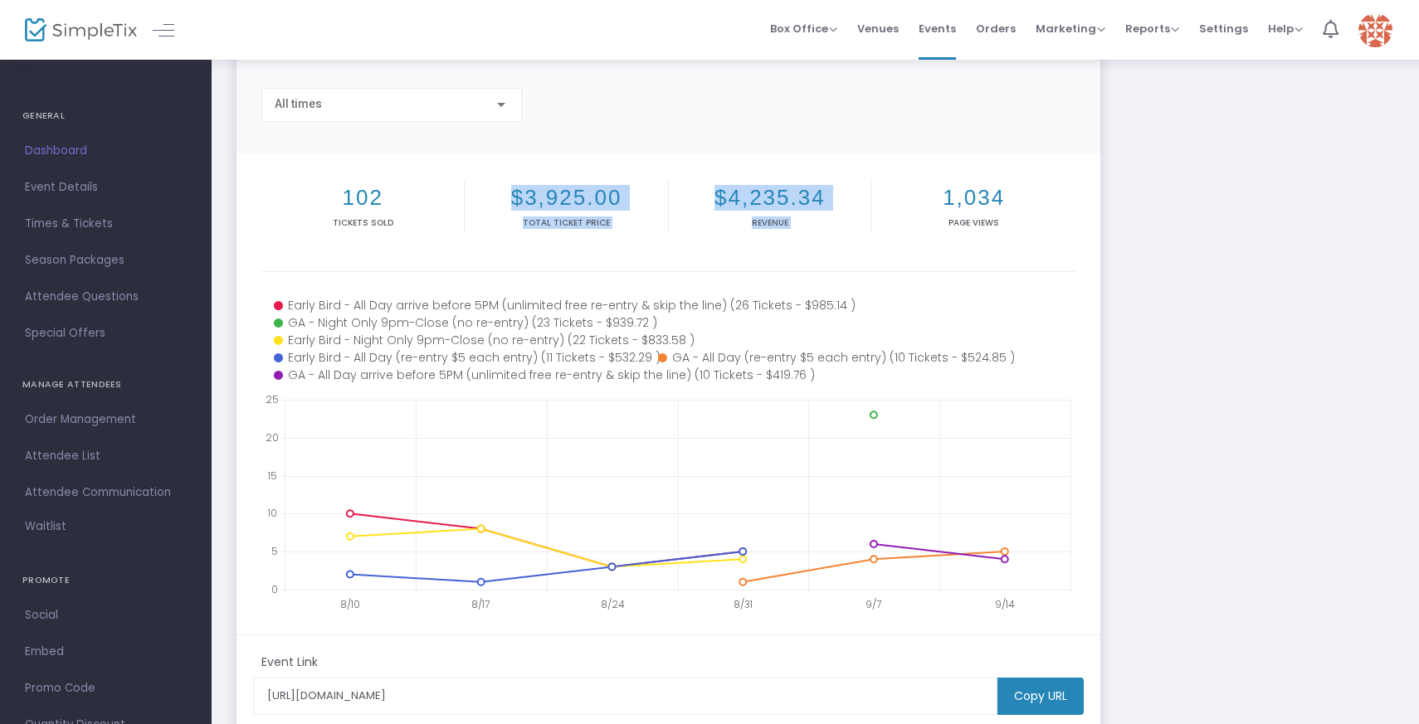
drag, startPoint x: 505, startPoint y: 194, endPoint x: 923, endPoint y: 183, distance: 417.6
click at [923, 183] on div "102 Tickets sold $3,925.00 Total Ticket Price $4,235.34 Revenue 1,034 Page Views" at bounding box center [668, 222] width 814 height 100
click at [1007, 194] on h2 "1,034" at bounding box center [974, 198] width 197 height 26
drag, startPoint x: 1007, startPoint y: 194, endPoint x: 324, endPoint y: 183, distance: 683.1
click at [324, 183] on div "102 Tickets sold $3,925.00 Total Ticket Price $4,235.34 Revenue 1,034 Page Views" at bounding box center [668, 222] width 814 height 100
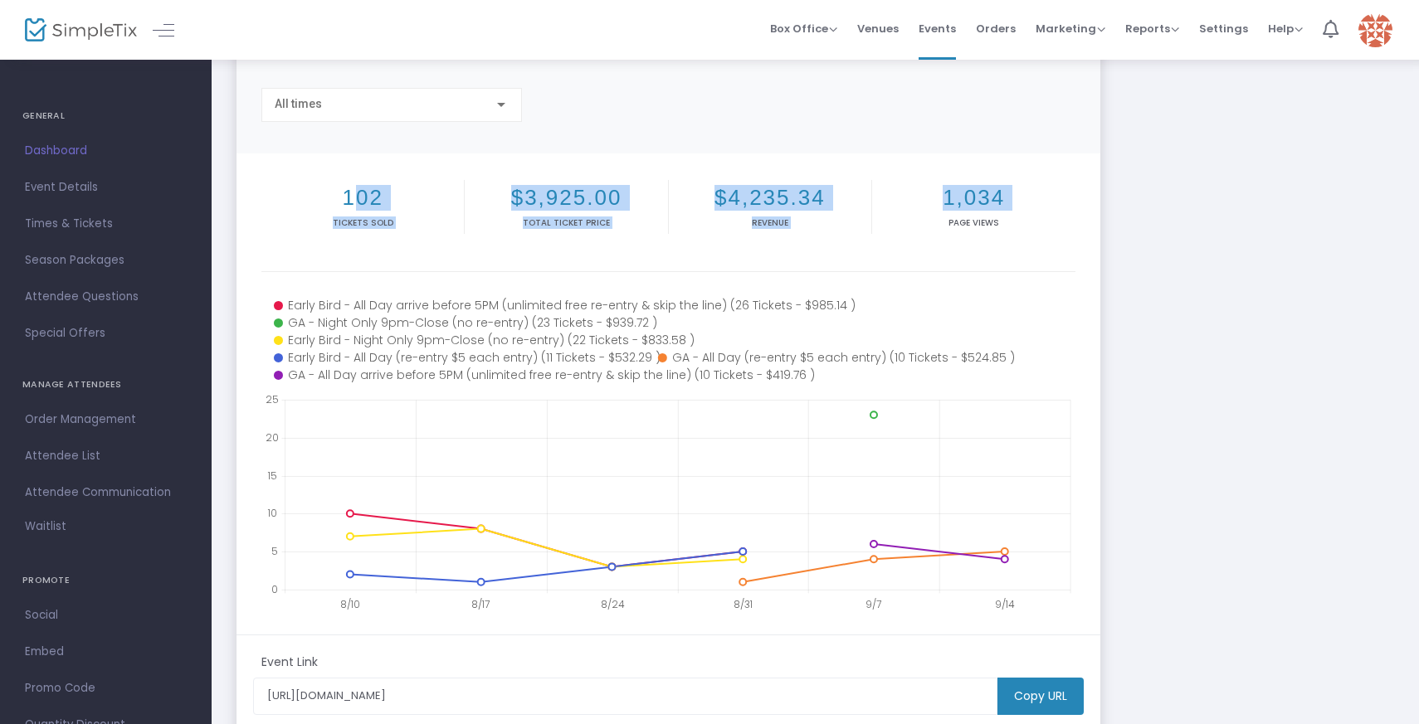
click at [1153, 158] on div "PUTIVUELTA - Day To Night https://www.simpletix.com/e/putivuelta-day-to-night-t…" at bounding box center [815, 376] width 1174 height 826
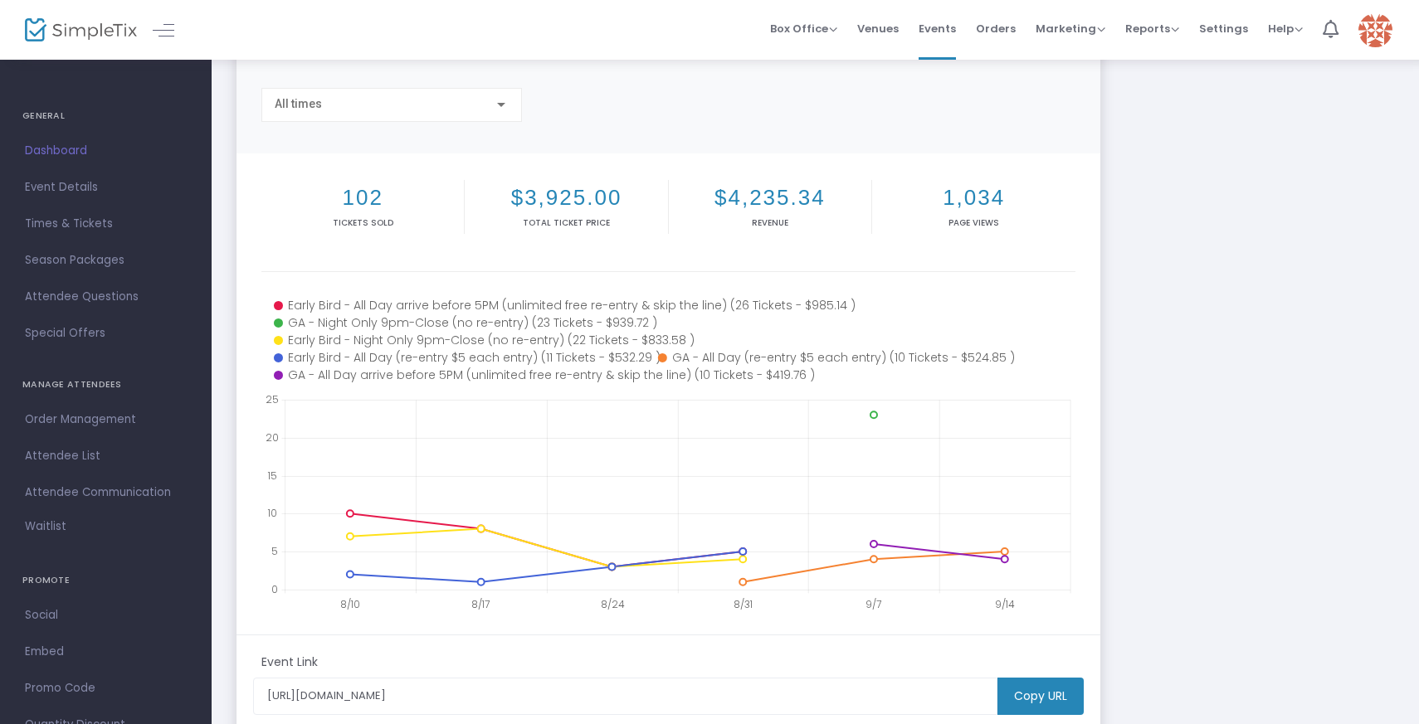
click at [1267, 441] on div "PUTIVUELTA - Day To Night https://www.simpletix.com/e/putivuelta-day-to-night-t…" at bounding box center [815, 376] width 1174 height 826
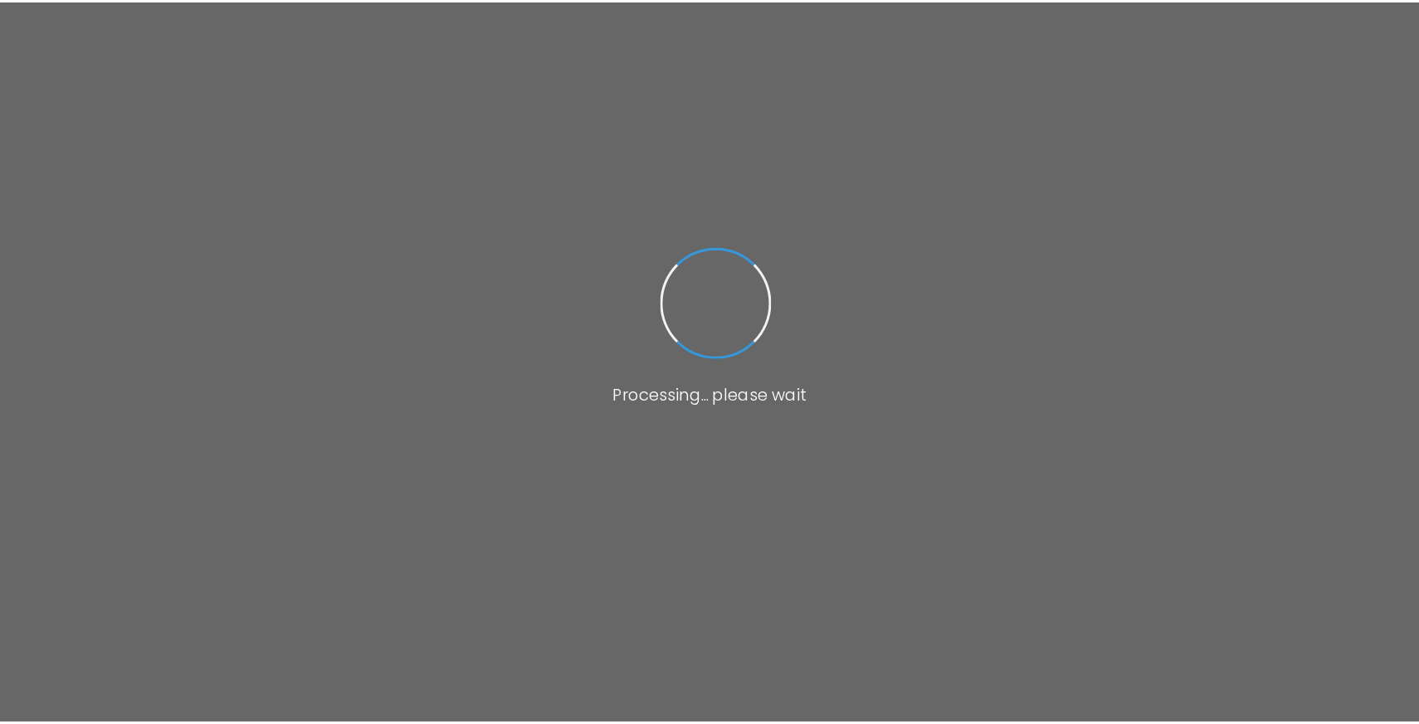
scroll to position [131, 0]
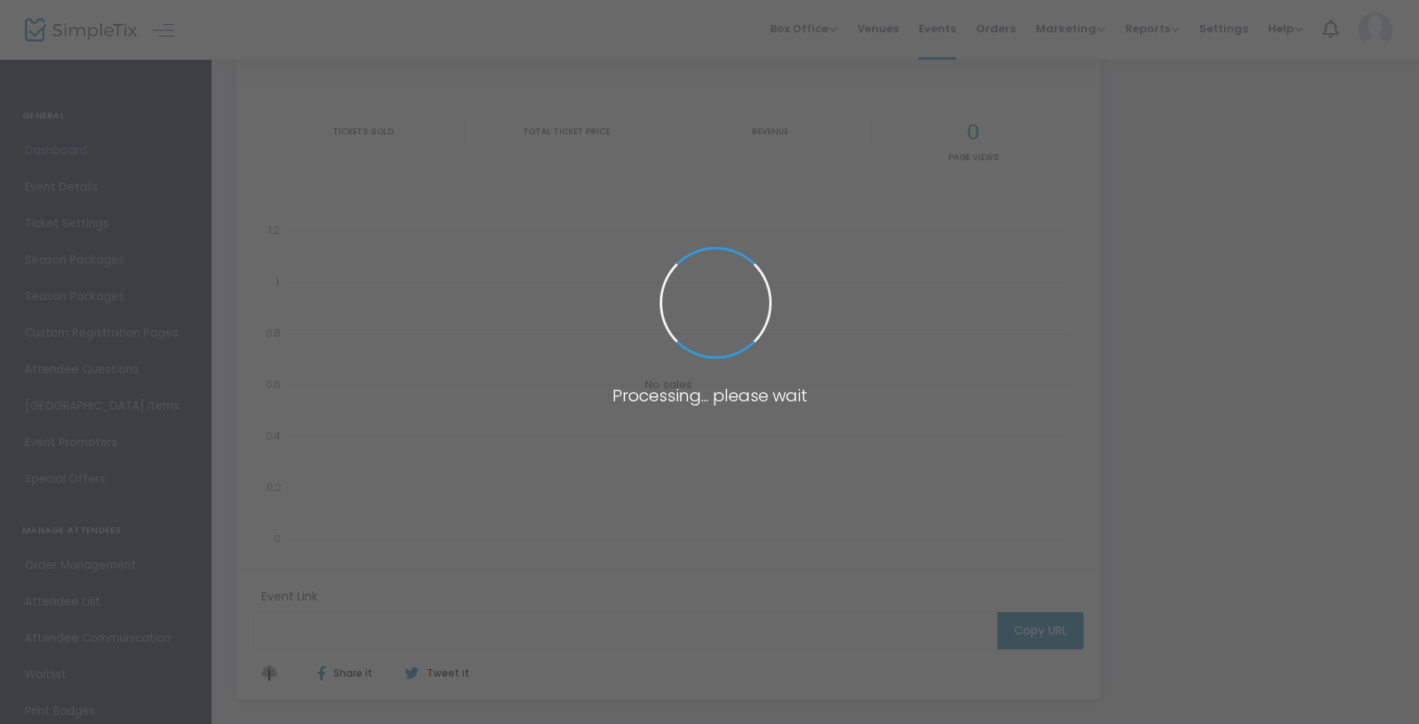
type input "[URL][DOMAIN_NAME]"
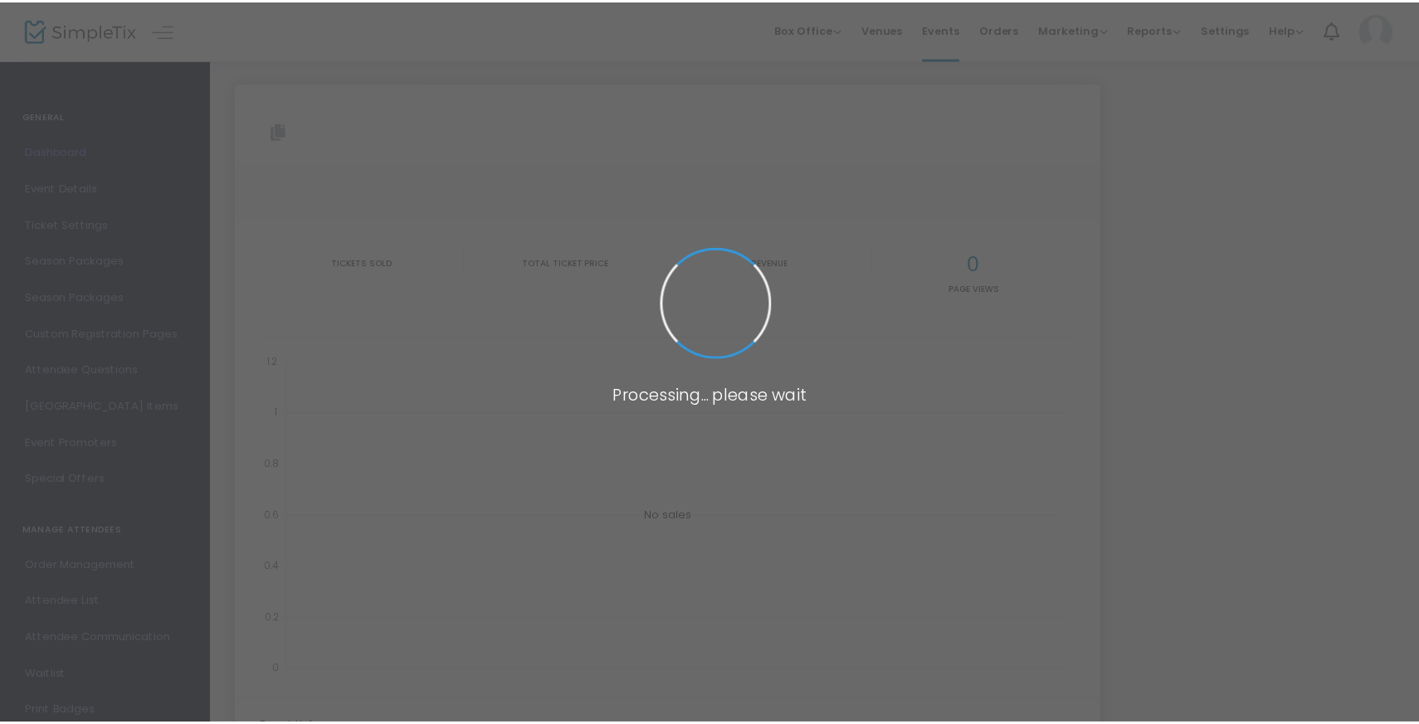
scroll to position [122, 0]
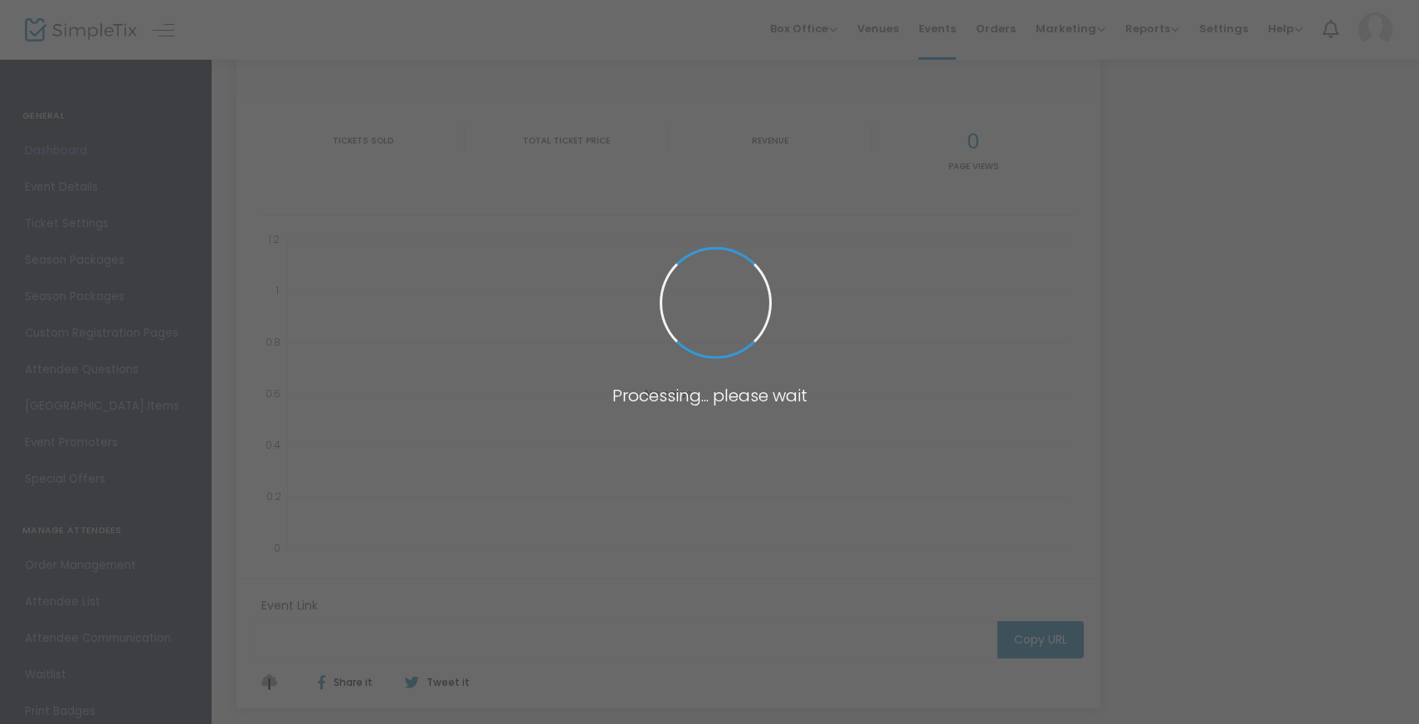
type input "[URL][DOMAIN_NAME]"
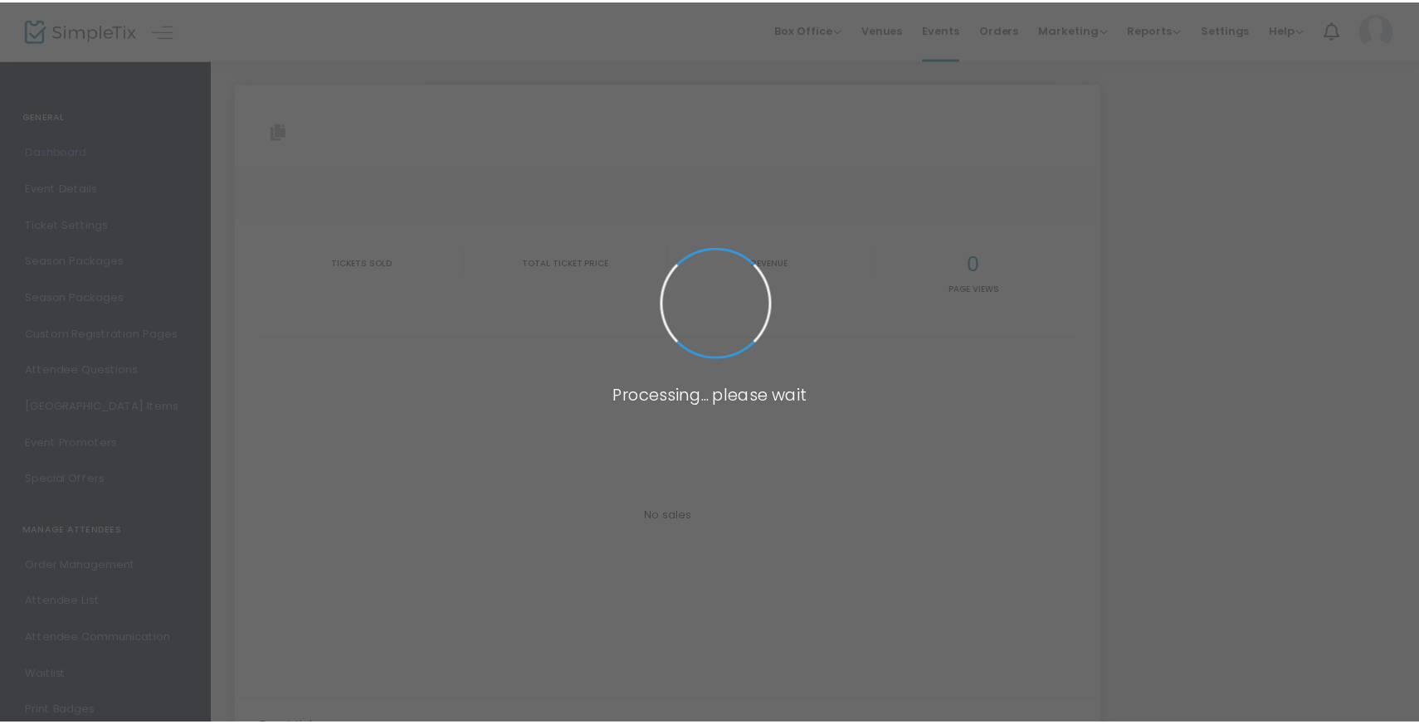
scroll to position [134, 0]
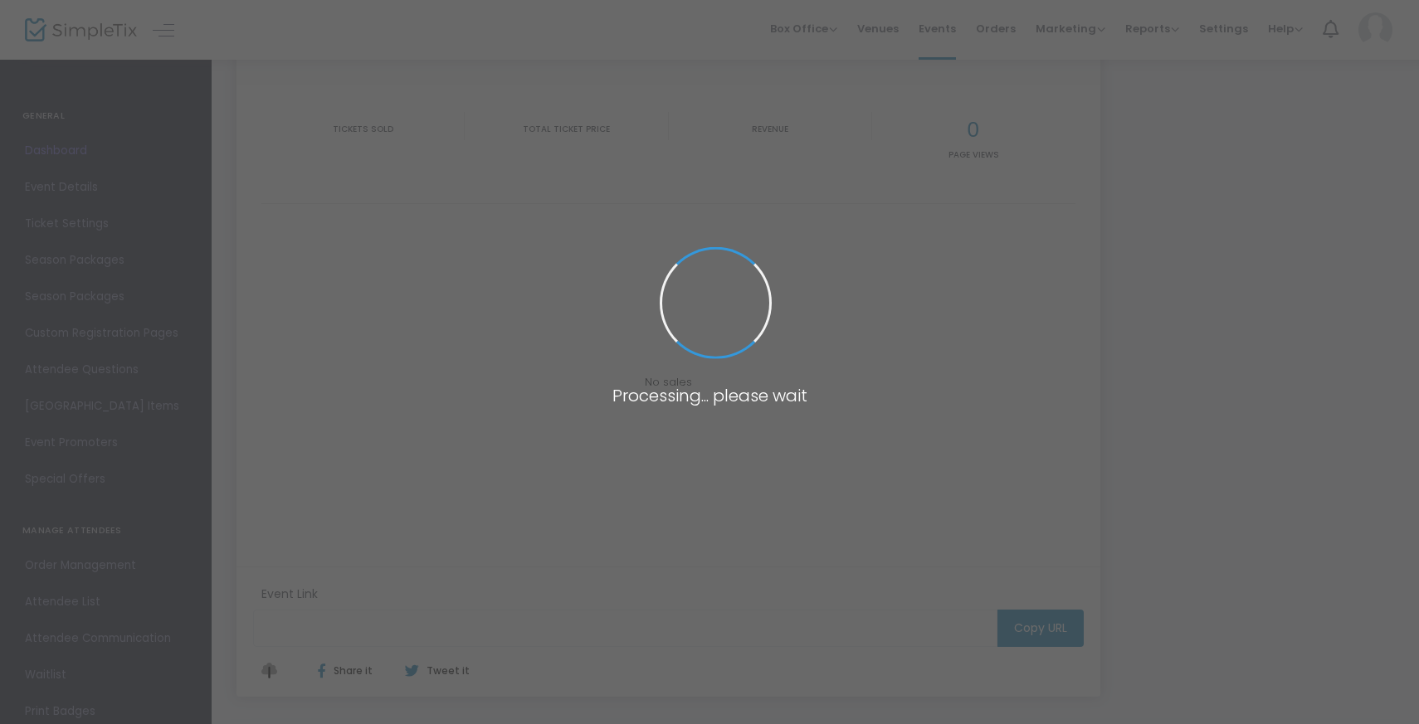
type input "[URL][DOMAIN_NAME]"
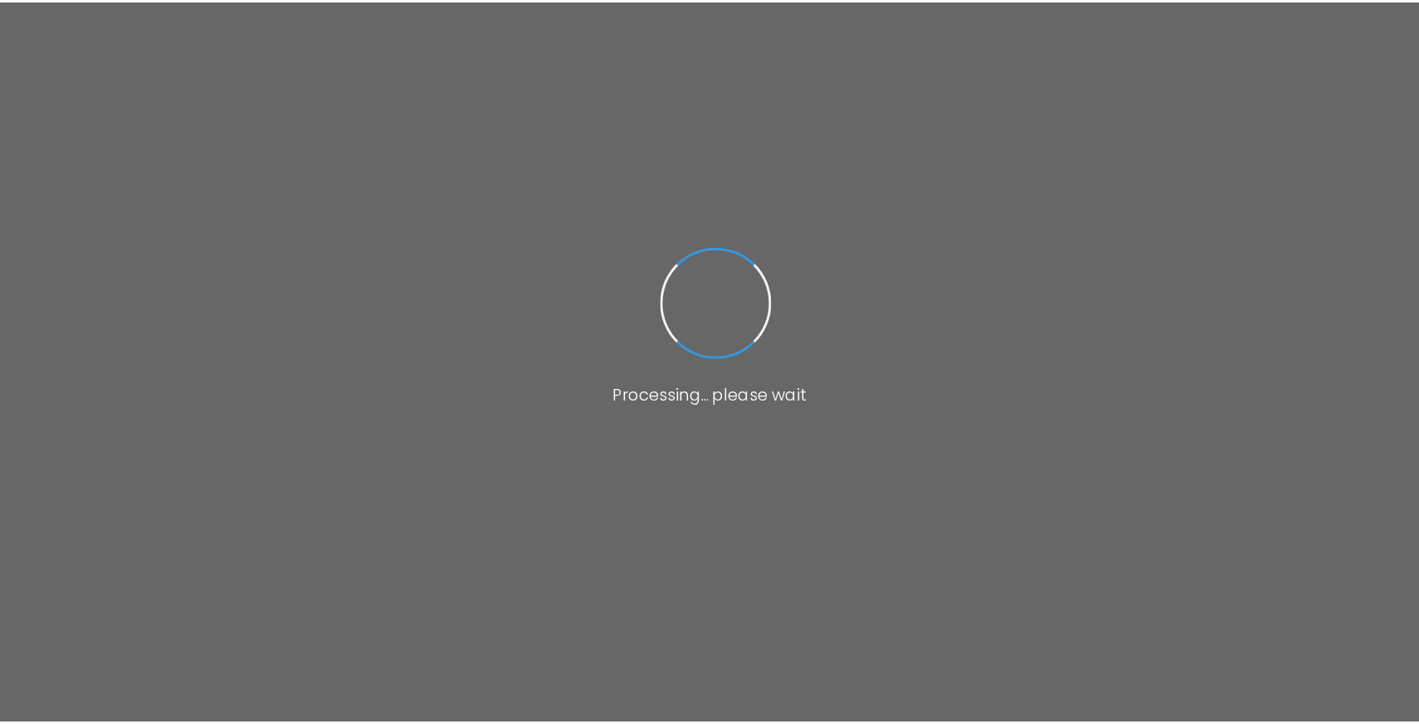
scroll to position [124, 0]
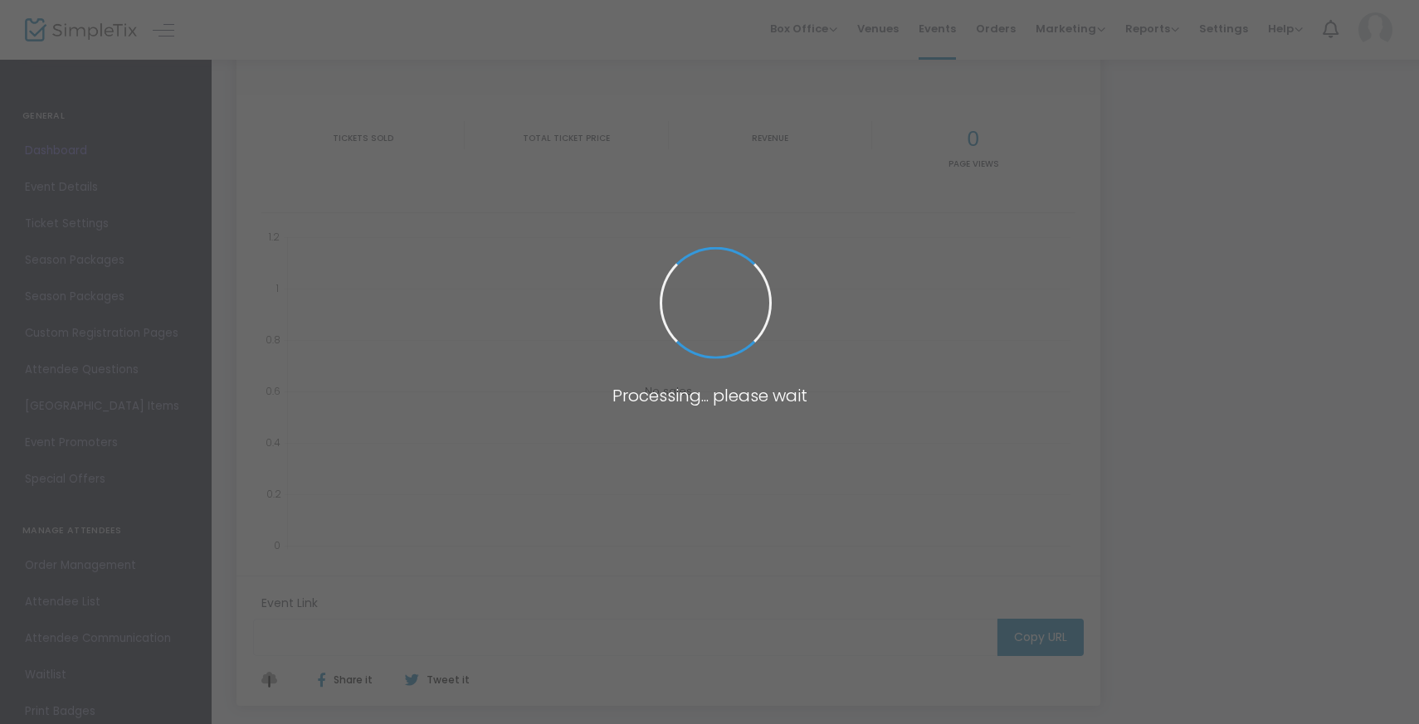
type input "[URL][DOMAIN_NAME]"
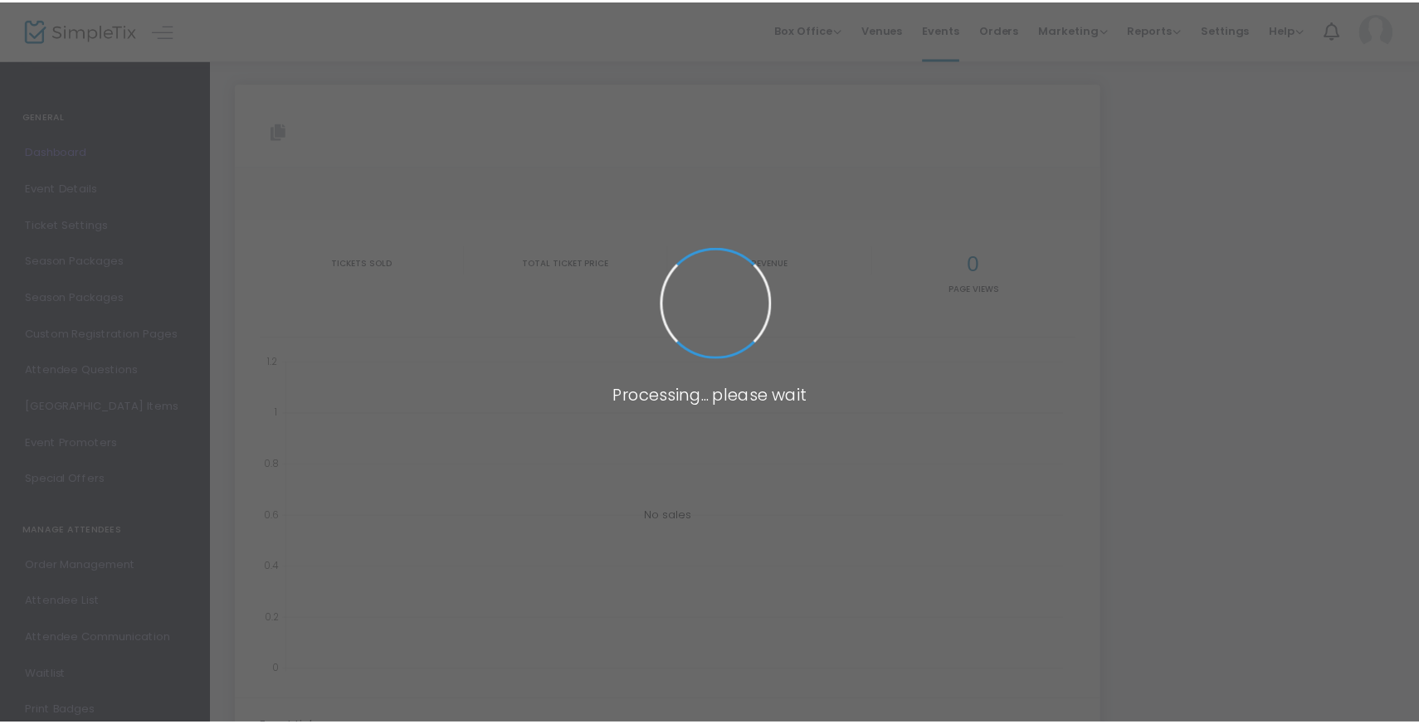
scroll to position [119, 0]
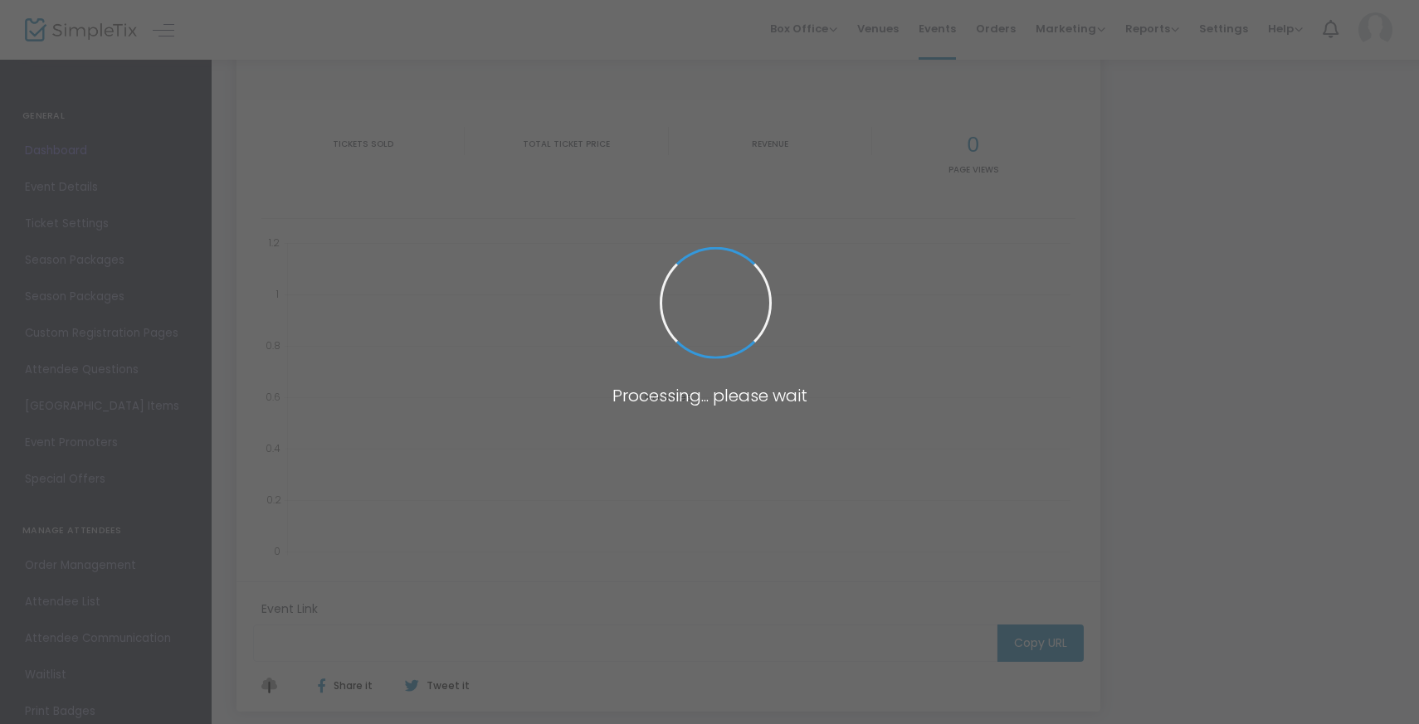
type input "[URL][DOMAIN_NAME]"
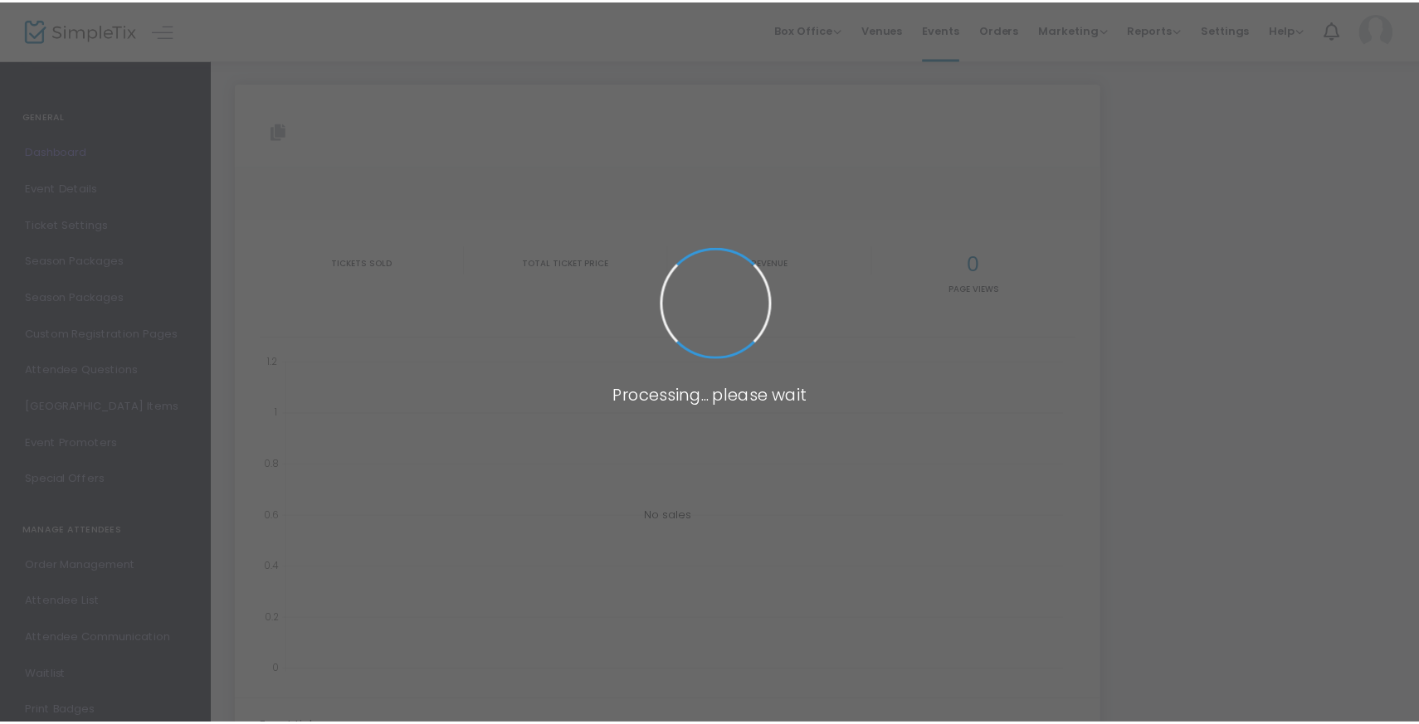
scroll to position [129, 0]
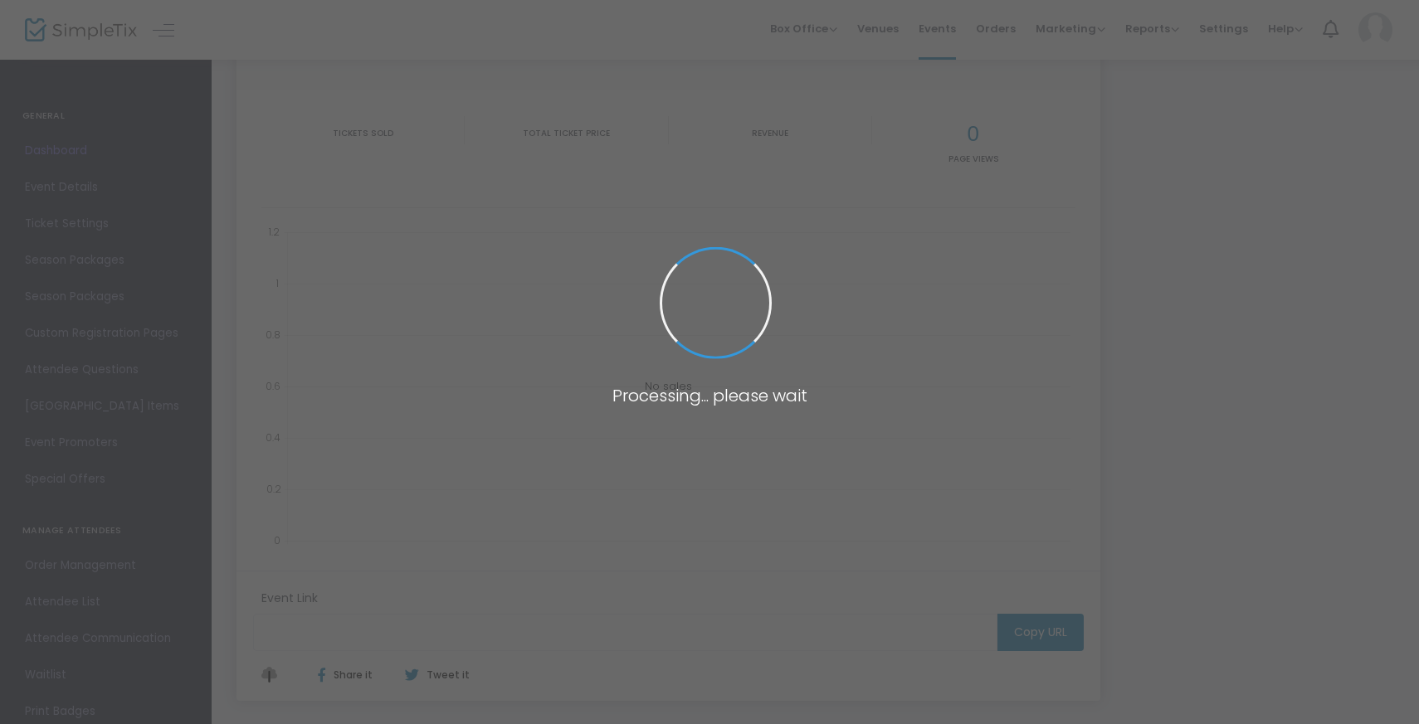
type input "[URL][DOMAIN_NAME]"
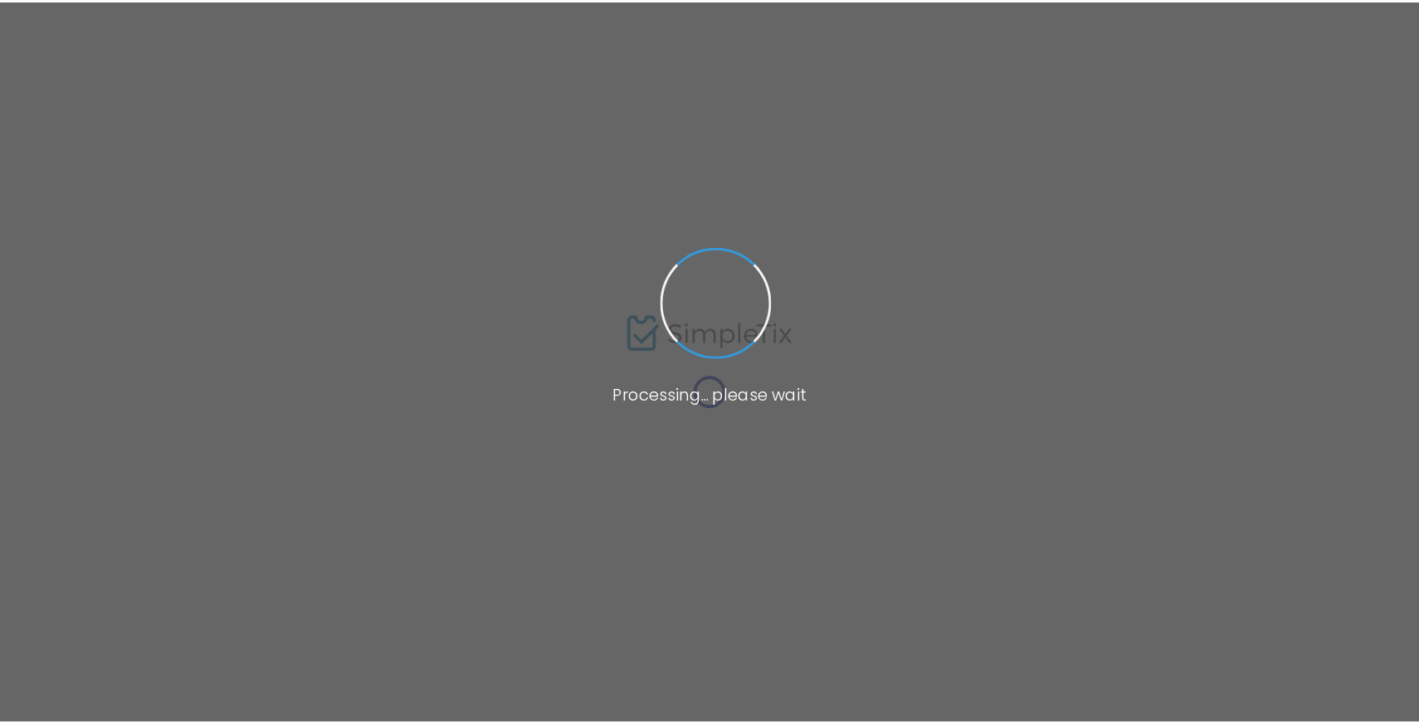
scroll to position [121, 0]
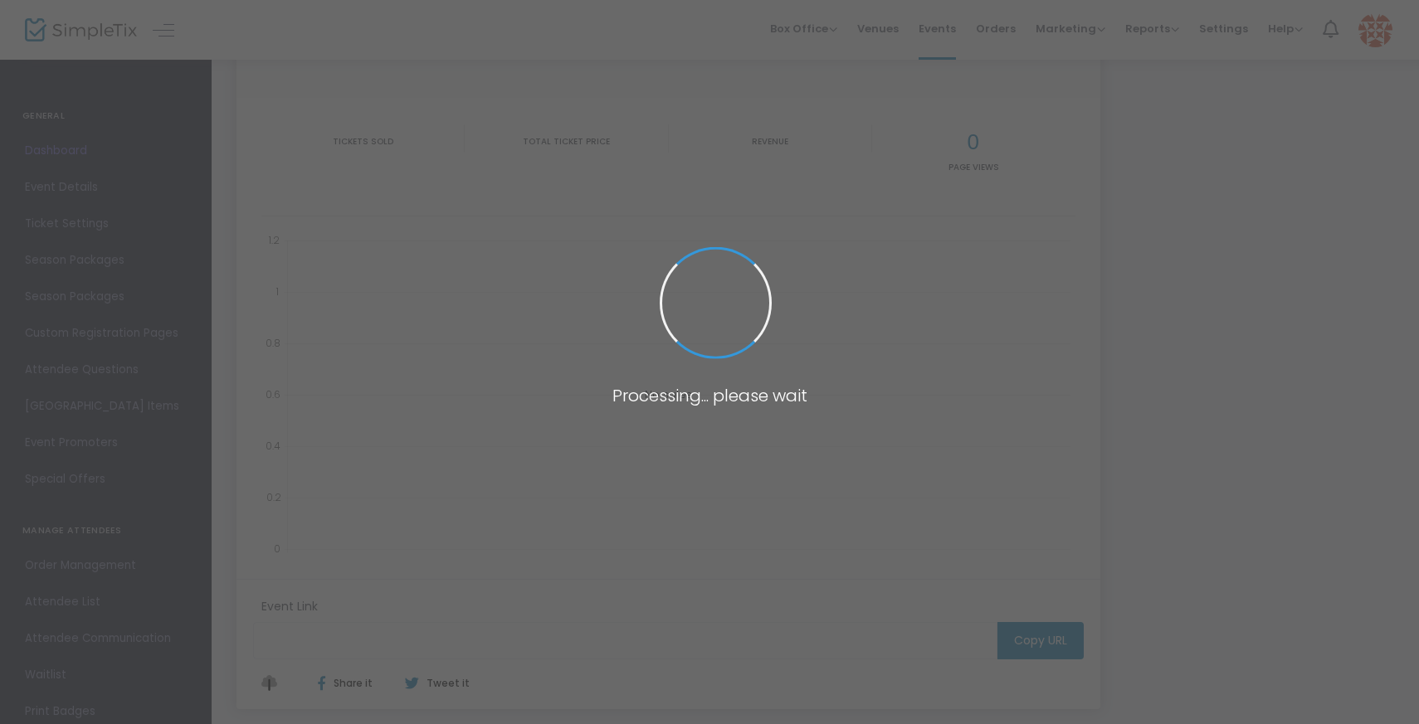
type input "[URL][DOMAIN_NAME]"
